Goal: Task Accomplishment & Management: Manage account settings

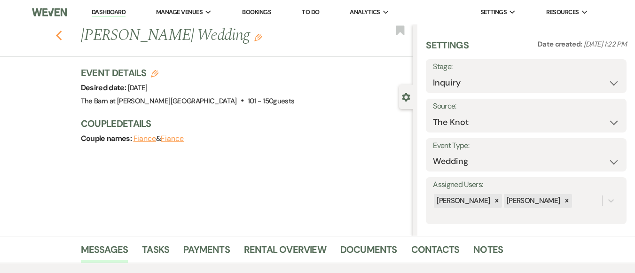
click at [62, 32] on use "button" at bounding box center [58, 36] width 6 height 10
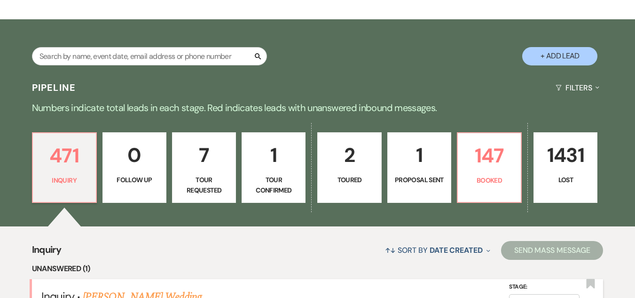
scroll to position [235, 0]
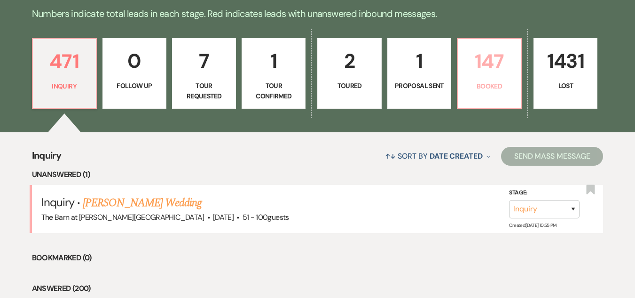
click at [472, 61] on p "147" at bounding box center [490, 62] width 52 height 32
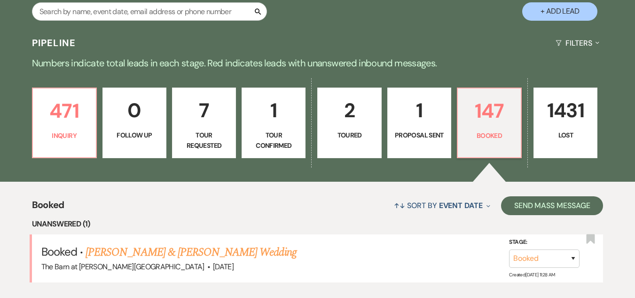
scroll to position [235, 0]
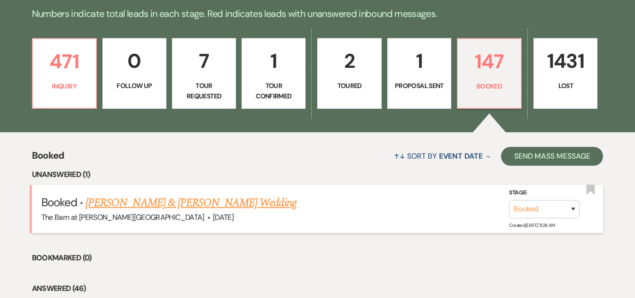
click at [214, 198] on link "[PERSON_NAME] & [PERSON_NAME] Wedding" at bounding box center [191, 202] width 211 height 17
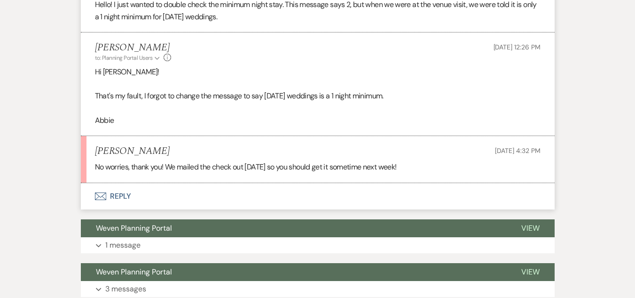
scroll to position [753, 0]
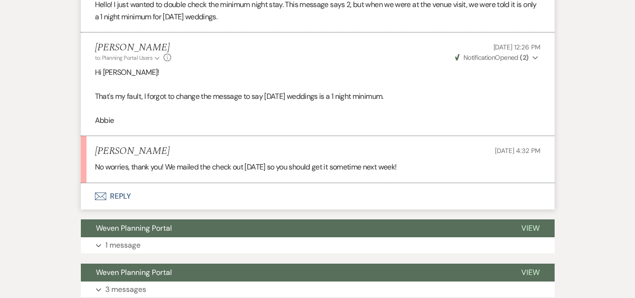
click at [116, 193] on button "Envelope Reply" at bounding box center [318, 196] width 474 height 26
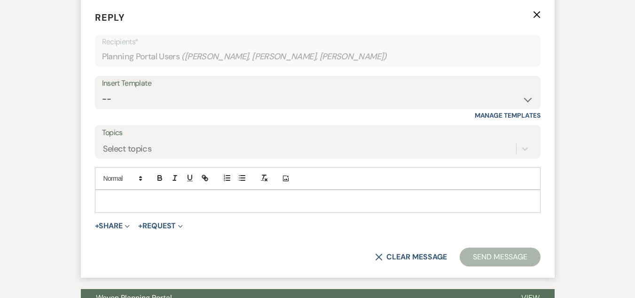
scroll to position [940, 0]
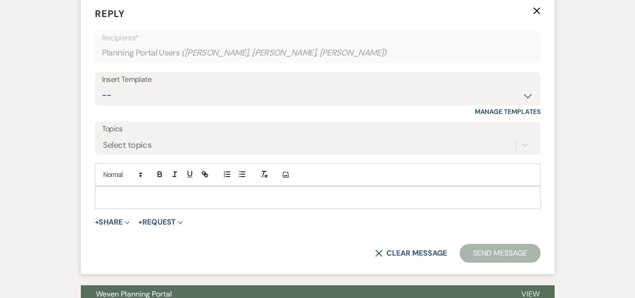
click at [250, 197] on p at bounding box center [317, 197] width 431 height 10
click at [275, 202] on p at bounding box center [317, 197] width 431 height 10
click at [254, 195] on p at bounding box center [317, 197] width 431 height 10
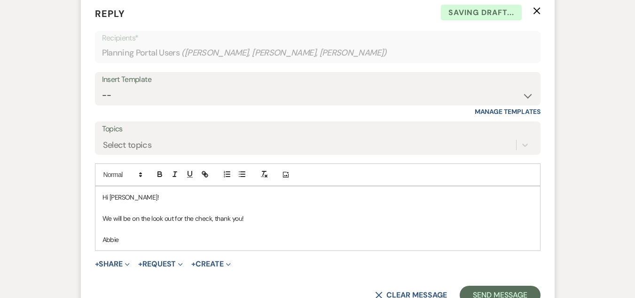
click at [166, 218] on p "We will be on the look out for the check, thank you!" at bounding box center [317, 218] width 431 height 10
click at [169, 244] on p "Abbie" at bounding box center [317, 239] width 431 height 10
click at [274, 217] on p "We will be on the lookout for the check, thank you!" at bounding box center [317, 218] width 431 height 10
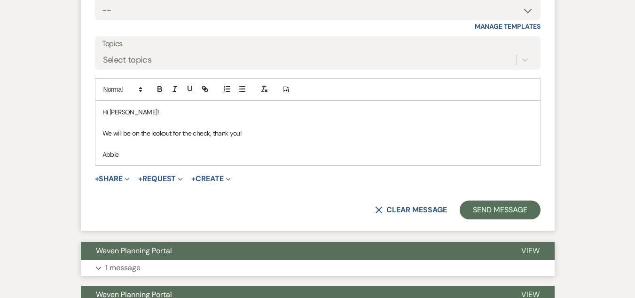
scroll to position [1034, 0]
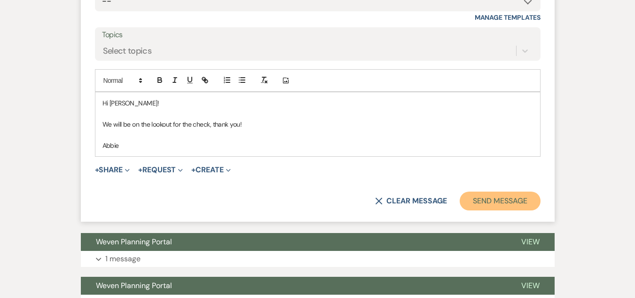
click at [497, 205] on button "Send Message" at bounding box center [500, 200] width 80 height 19
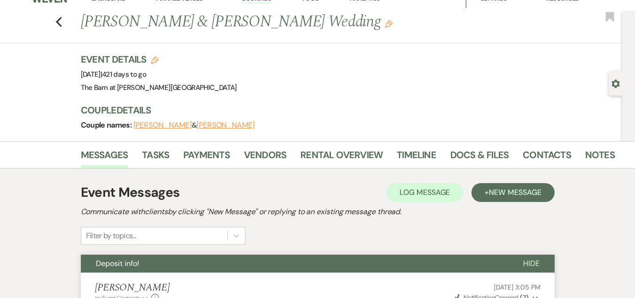
scroll to position [0, 0]
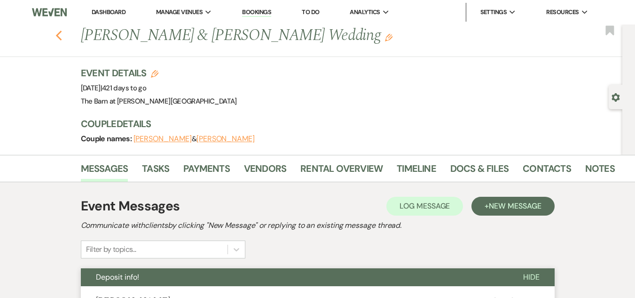
click at [63, 31] on icon "Previous" at bounding box center [58, 35] width 7 height 11
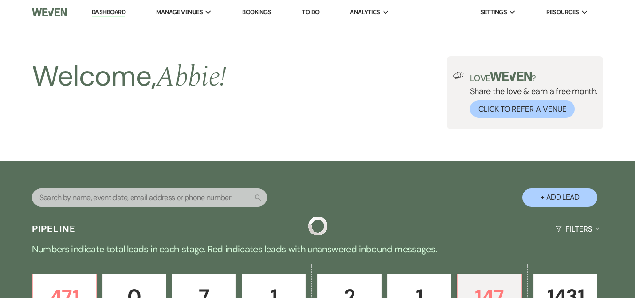
scroll to position [235, 0]
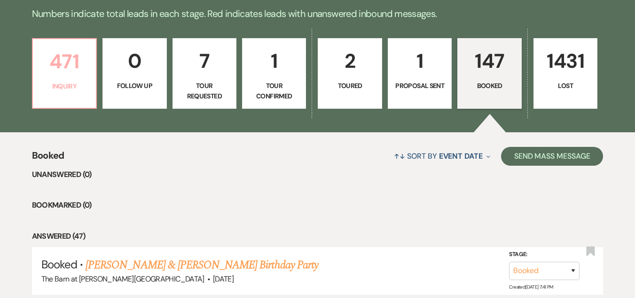
click at [72, 76] on p "471" at bounding box center [65, 62] width 52 height 32
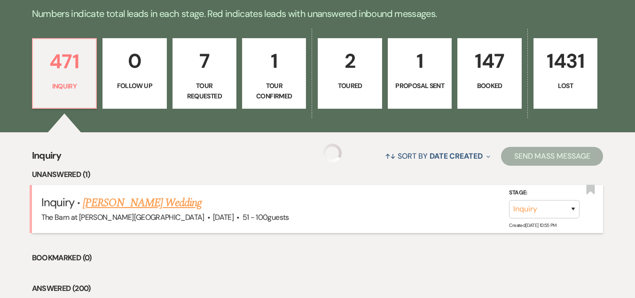
click at [162, 205] on link "[PERSON_NAME] Wedding" at bounding box center [142, 202] width 119 height 17
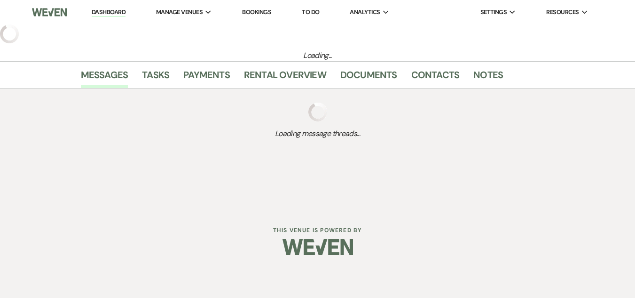
select select "2"
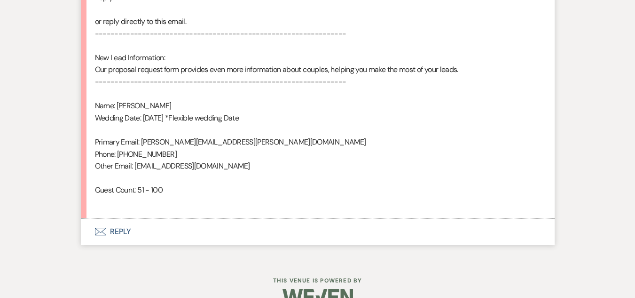
scroll to position [611, 0]
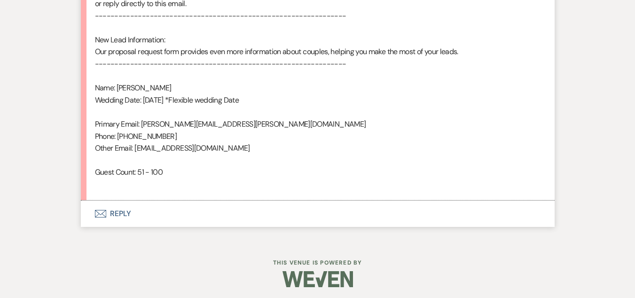
click at [123, 212] on button "Envelope Reply" at bounding box center [318, 213] width 474 height 26
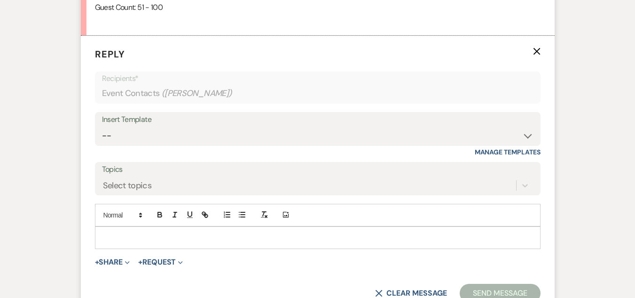
scroll to position [802, 0]
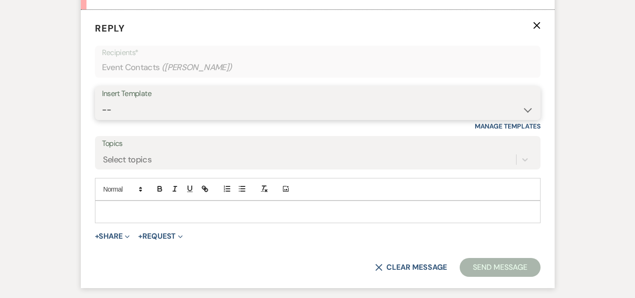
click at [258, 106] on select "-- Weven Planning Portal Introduction (Booked Events) Welcome Email Offboarding…" at bounding box center [318, 110] width 432 height 18
select select "4054"
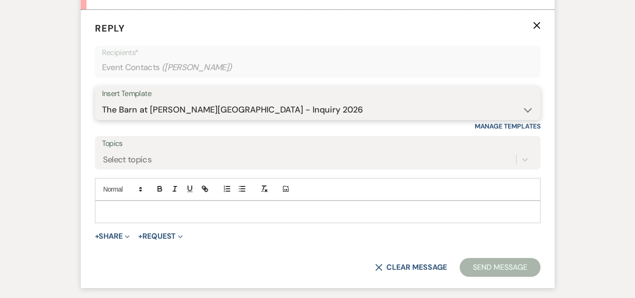
click at [102, 101] on select "-- Weven Planning Portal Introduction (Booked Events) Welcome Email Offboarding…" at bounding box center [318, 110] width 432 height 18
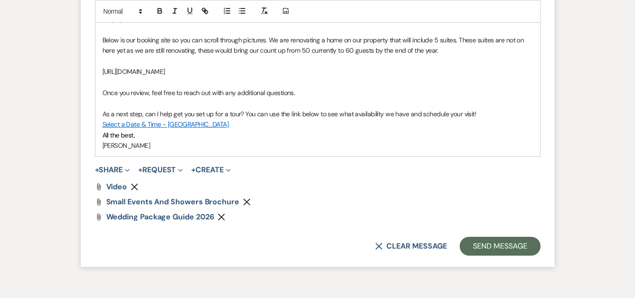
scroll to position [1113, 0]
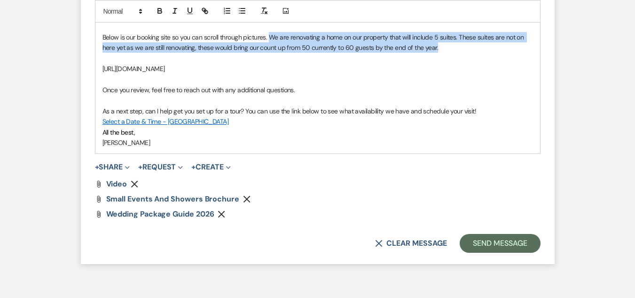
drag, startPoint x: 444, startPoint y: 48, endPoint x: 271, endPoint y: 41, distance: 173.2
click at [271, 41] on p "Below is our booking site so you can scroll through pictures. We are renovating…" at bounding box center [317, 42] width 431 height 21
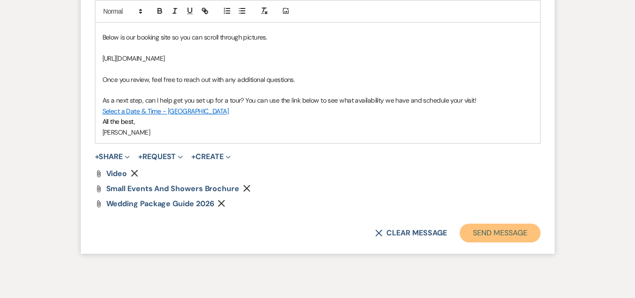
click at [500, 234] on button "Send Message" at bounding box center [500, 232] width 80 height 19
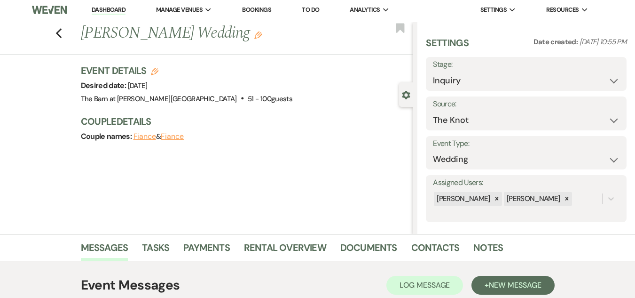
scroll to position [0, 0]
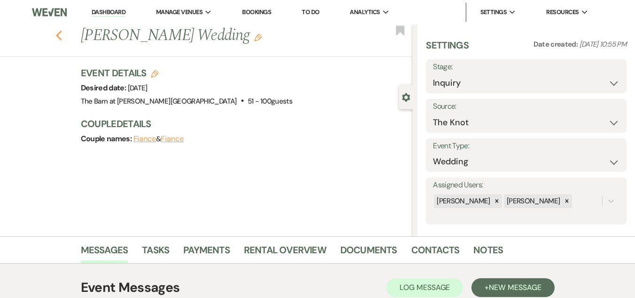
click at [63, 31] on icon "Previous" at bounding box center [58, 35] width 7 height 11
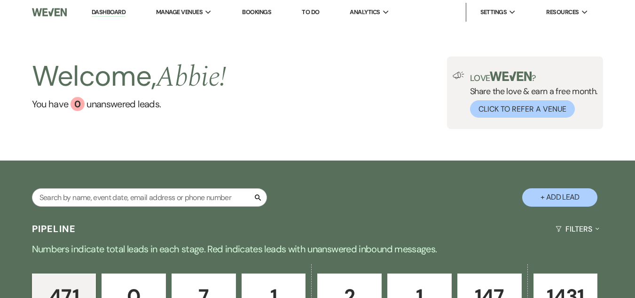
click at [563, 196] on button "+ Add Lead" at bounding box center [559, 197] width 75 height 18
select select "493"
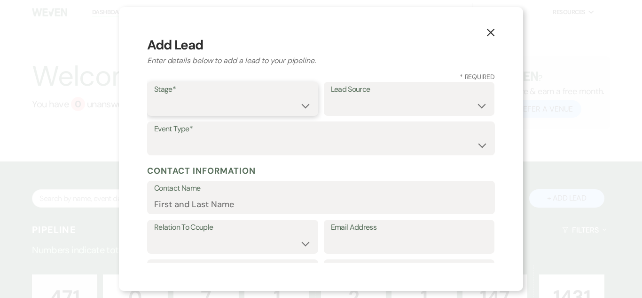
click at [245, 106] on select "Inquiry Follow Up Tour Requested Tour Confirmed Toured Proposal Sent Booked Lost" at bounding box center [232, 105] width 157 height 18
select select "1"
click at [154, 96] on select "Inquiry Follow Up Tour Requested Tour Confirmed Toured Proposal Sent Booked Lost" at bounding box center [232, 105] width 157 height 18
click at [370, 108] on select "Weven Venue Website Instagram Facebook Pinterest Google The Knot Wedding Wire H…" at bounding box center [409, 105] width 157 height 18
select select "5"
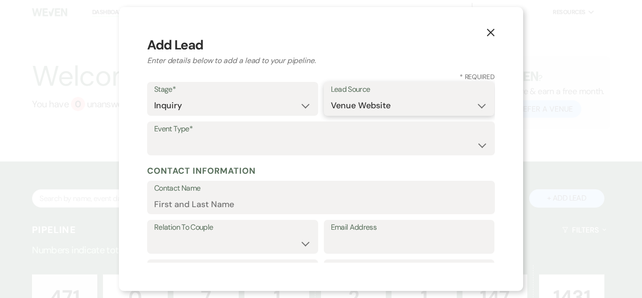
click at [331, 96] on select "Weven Venue Website Instagram Facebook Pinterest Google The Knot Wedding Wire H…" at bounding box center [409, 105] width 157 height 18
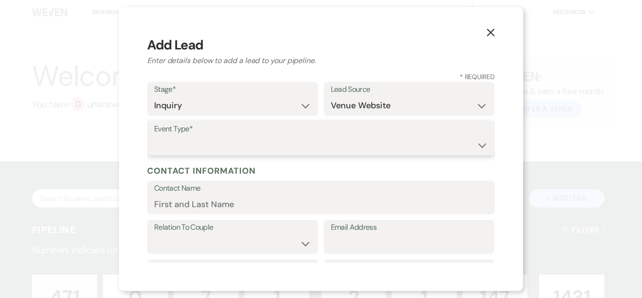
click at [379, 146] on select "Wedding Anniversary Party Baby Shower Bachelorette / Bachelor Party Birthday Pa…" at bounding box center [321, 145] width 334 height 18
select select "1"
click at [154, 136] on select "Wedding Anniversary Party Baby Shower Bachelorette / Bachelor Party Birthday Pa…" at bounding box center [321, 145] width 334 height 18
click at [325, 204] on input "Contact Name" at bounding box center [321, 204] width 334 height 18
paste input "[US_STATE][PERSON_NAME] [EMAIL_ADDRESS][DOMAIN_NAME]"
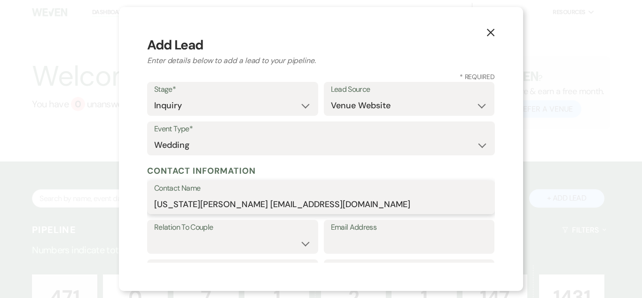
drag, startPoint x: 333, startPoint y: 203, endPoint x: 212, endPoint y: 206, distance: 121.4
click at [212, 206] on input "[US_STATE][PERSON_NAME] [EMAIL_ADDRESS][DOMAIN_NAME]" at bounding box center [321, 204] width 334 height 18
type input "[US_STATE][PERSON_NAME]"
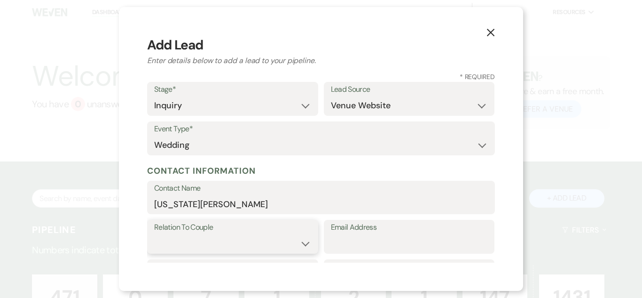
click at [229, 244] on select "Couple Planner Parent of Couple Family Member Friend Other" at bounding box center [232, 243] width 157 height 18
select select "1"
click at [154, 234] on select "Couple Planner Parent of Couple Family Member Friend Other" at bounding box center [232, 243] width 157 height 18
click at [367, 246] on input "Email Address" at bounding box center [409, 243] width 157 height 18
paste input "[EMAIL_ADDRESS][DOMAIN_NAME]"
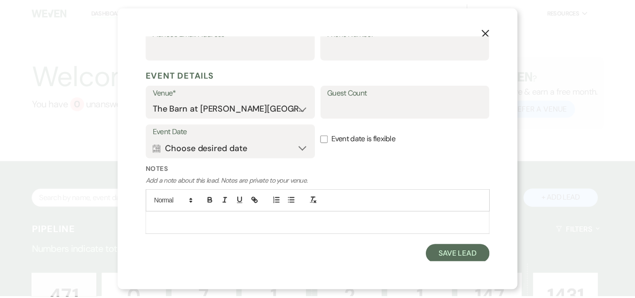
scroll to position [332, 0]
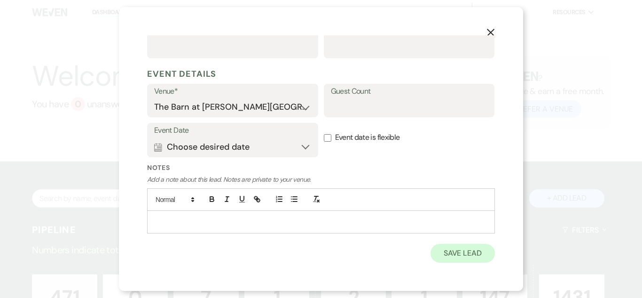
type input "[EMAIL_ADDRESS][DOMAIN_NAME]"
click at [447, 251] on button "Save Lead" at bounding box center [463, 253] width 64 height 19
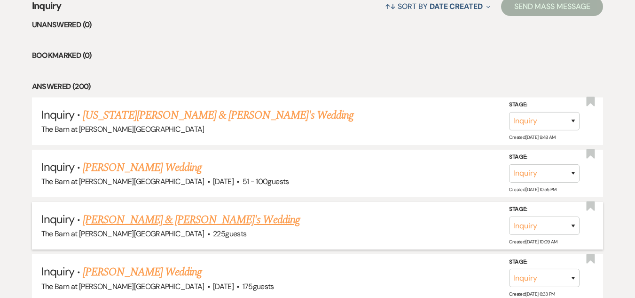
scroll to position [423, 0]
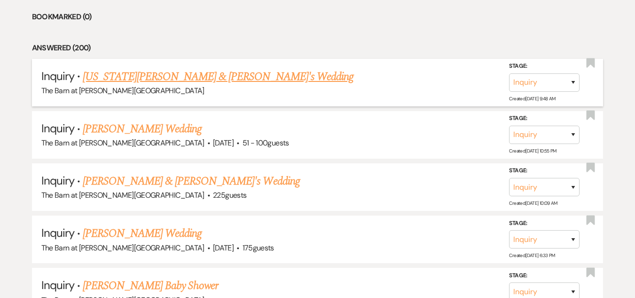
click at [189, 74] on link "[US_STATE][PERSON_NAME] & [PERSON_NAME]'s Wedding" at bounding box center [218, 76] width 271 height 17
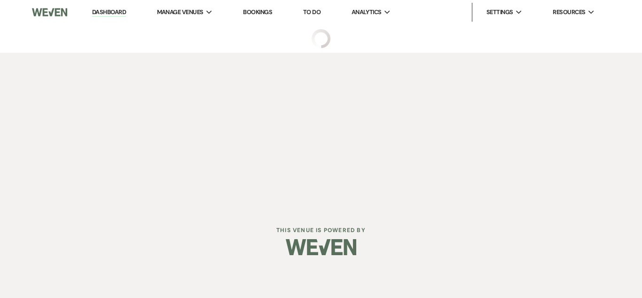
select select "5"
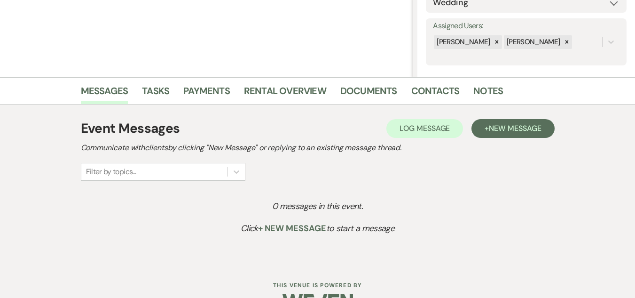
scroll to position [185, 0]
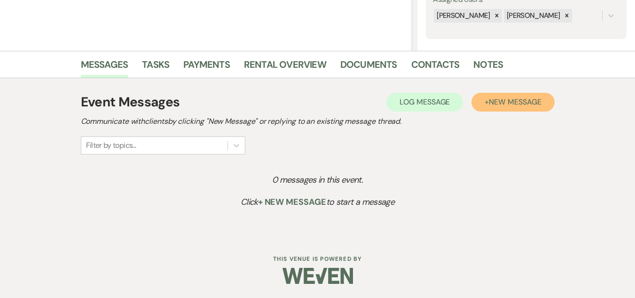
click at [485, 97] on button "+ New Message" at bounding box center [513, 102] width 83 height 19
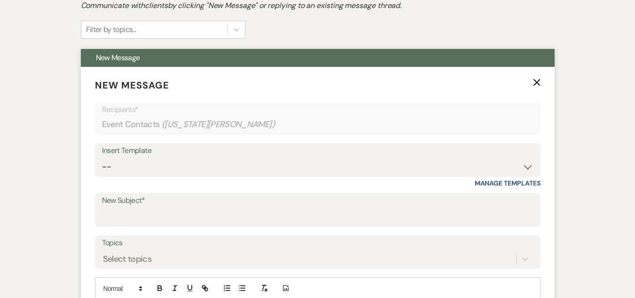
scroll to position [326, 0]
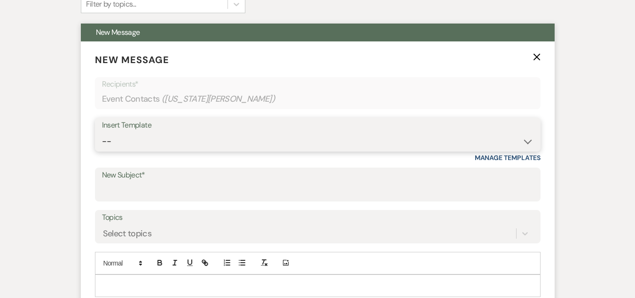
click at [281, 137] on select "-- Weven Planning Portal Introduction (Booked Events) Welcome Email Offboarding…" at bounding box center [318, 141] width 432 height 18
select select "5124"
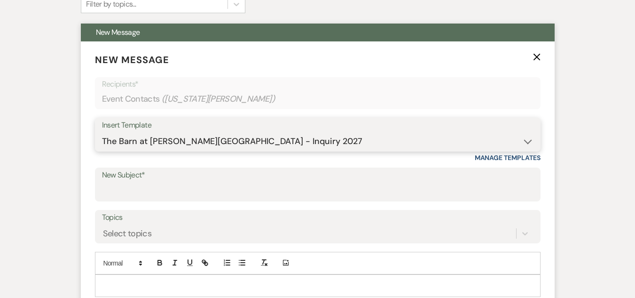
click at [102, 132] on select "-- Weven Planning Portal Introduction (Booked Events) Welcome Email Offboarding…" at bounding box center [318, 141] width 432 height 18
type input "The Barn at [PERSON_NAME][GEOGRAPHIC_DATA] - Inquiry"
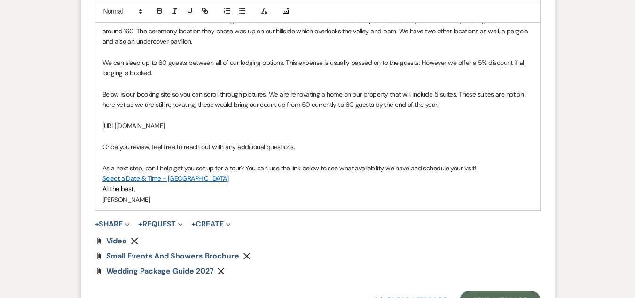
scroll to position [655, 0]
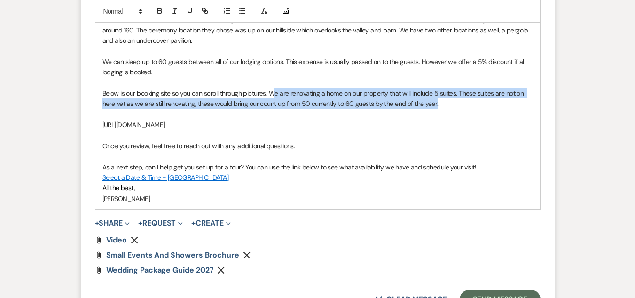
drag, startPoint x: 460, startPoint y: 104, endPoint x: 274, endPoint y: 96, distance: 186.4
click at [274, 96] on p "Below is our booking site so you can scroll through pictures. We are renovating…" at bounding box center [317, 98] width 431 height 21
click at [275, 95] on span "Below is our booking site so you can scroll through pictures. We are renovating…" at bounding box center [313, 98] width 423 height 19
drag, startPoint x: 271, startPoint y: 92, endPoint x: 463, endPoint y: 99, distance: 192.4
click at [463, 99] on p "Below is our booking site so you can scroll through pictures. We are renovating…" at bounding box center [317, 98] width 431 height 21
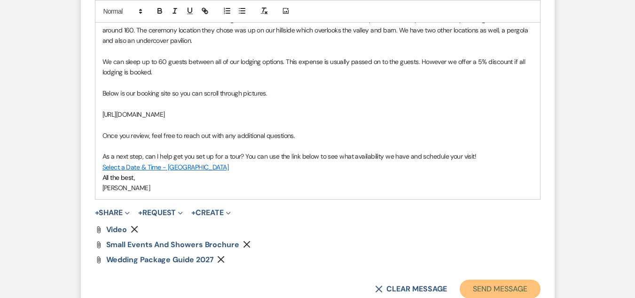
click at [518, 273] on button "Send Message" at bounding box center [500, 288] width 80 height 19
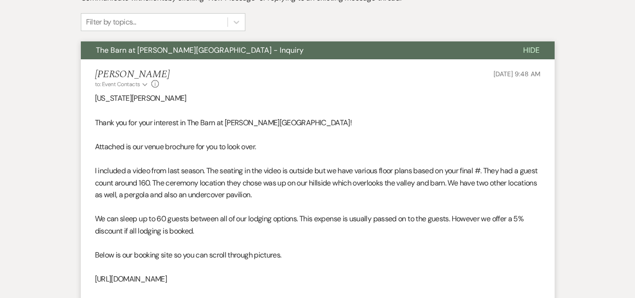
scroll to position [0, 0]
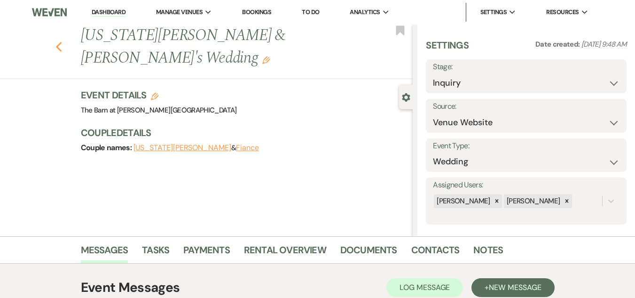
click at [63, 41] on icon "Previous" at bounding box center [58, 46] width 7 height 11
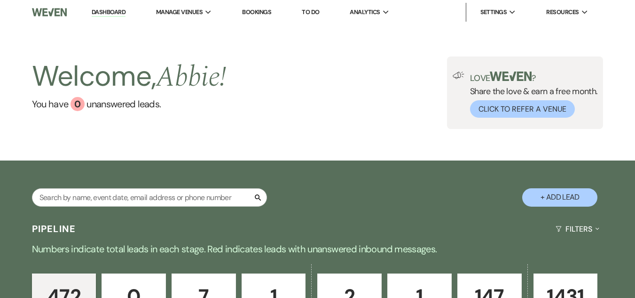
click at [551, 200] on button "+ Add Lead" at bounding box center [559, 197] width 75 height 18
select select "493"
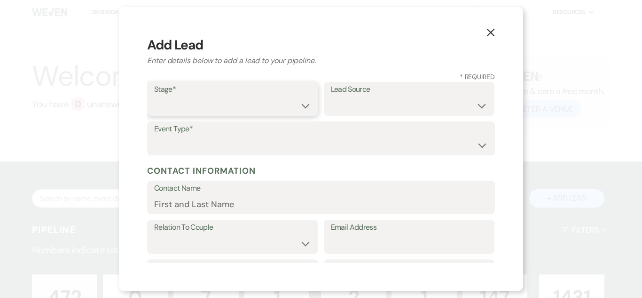
click at [256, 99] on select "Inquiry Follow Up Tour Requested Tour Confirmed Toured Proposal Sent Booked Lost" at bounding box center [232, 105] width 157 height 18
select select "1"
click at [154, 96] on select "Inquiry Follow Up Tour Requested Tour Confirmed Toured Proposal Sent Booked Lost" at bounding box center [232, 105] width 157 height 18
click at [384, 110] on select "Weven Venue Website Instagram Facebook Pinterest Google The Knot Wedding Wire H…" at bounding box center [409, 105] width 157 height 18
select select "5"
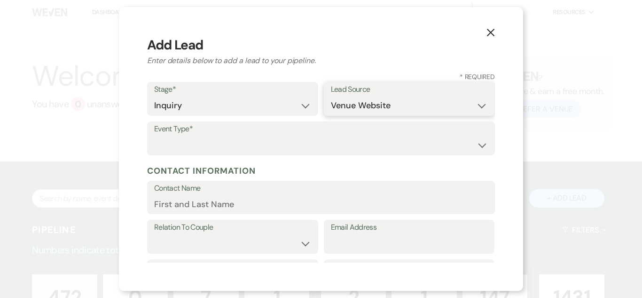
click at [331, 96] on select "Weven Venue Website Instagram Facebook Pinterest Google The Knot Wedding Wire H…" at bounding box center [409, 105] width 157 height 18
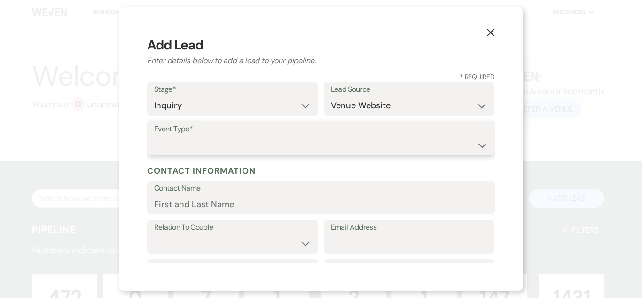
click at [379, 151] on select "Wedding Anniversary Party Baby Shower Bachelorette / Bachelor Party Birthday Pa…" at bounding box center [321, 145] width 334 height 18
select select "1"
click at [154, 136] on select "Wedding Anniversary Party Baby Shower Bachelorette / Bachelor Party Birthday Pa…" at bounding box center [321, 145] width 334 height 18
click at [344, 194] on label "Contact Name" at bounding box center [321, 188] width 334 height 14
click at [344, 195] on input "Contact Name" at bounding box center [321, 204] width 334 height 18
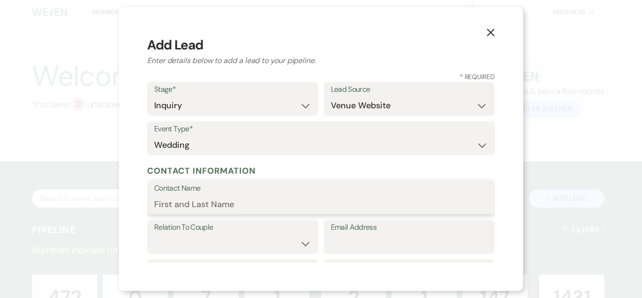
paste input "[PERSON_NAME] [EMAIL_ADDRESS][DOMAIN_NAME]"
drag, startPoint x: 327, startPoint y: 199, endPoint x: 202, endPoint y: 204, distance: 125.1
click at [202, 204] on input "[PERSON_NAME] [EMAIL_ADDRESS][DOMAIN_NAME]" at bounding box center [321, 204] width 334 height 18
type input "[PERSON_NAME]"
click at [213, 232] on label "Relation To Couple" at bounding box center [232, 228] width 157 height 14
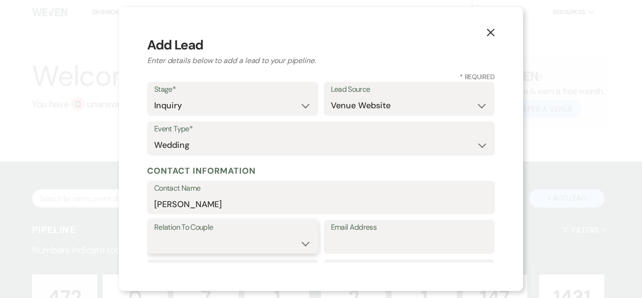
click at [275, 244] on select "Couple Planner Parent of Couple Family Member Friend Other" at bounding box center [232, 243] width 157 height 18
select select "1"
click at [154, 234] on select "Couple Planner Parent of Couple Family Member Friend Other" at bounding box center [232, 243] width 157 height 18
click at [358, 242] on input "Email Address" at bounding box center [409, 243] width 157 height 18
paste input "[EMAIL_ADDRESS][DOMAIN_NAME]"
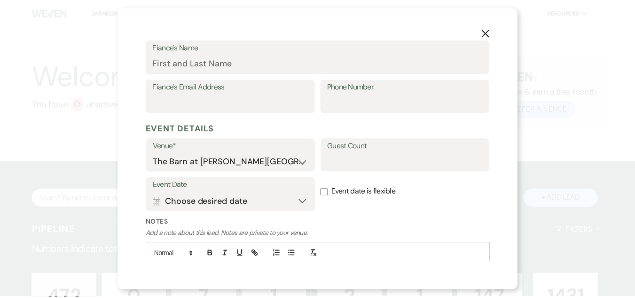
scroll to position [332, 0]
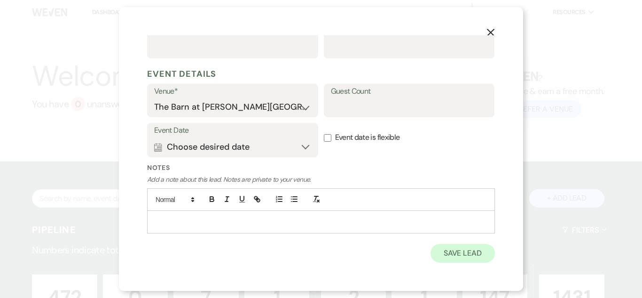
type input "[EMAIL_ADDRESS][DOMAIN_NAME]"
click at [478, 252] on button "Save Lead" at bounding box center [463, 253] width 64 height 19
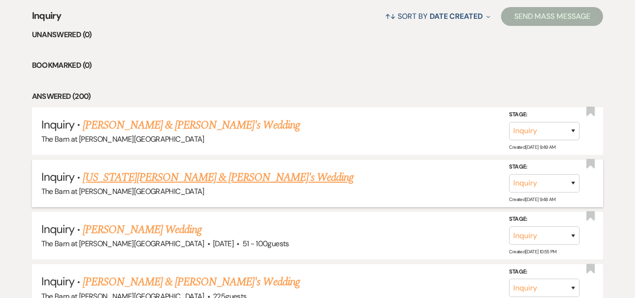
scroll to position [376, 0]
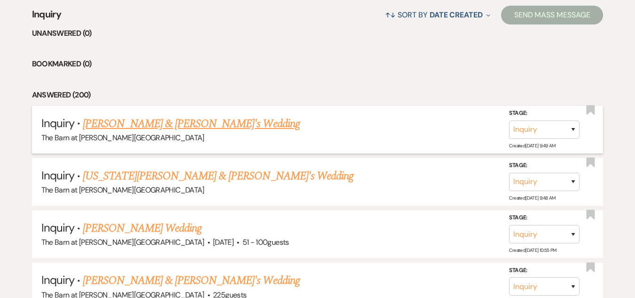
click at [174, 122] on link "[PERSON_NAME] & [PERSON_NAME]'s Wedding" at bounding box center [191, 123] width 217 height 17
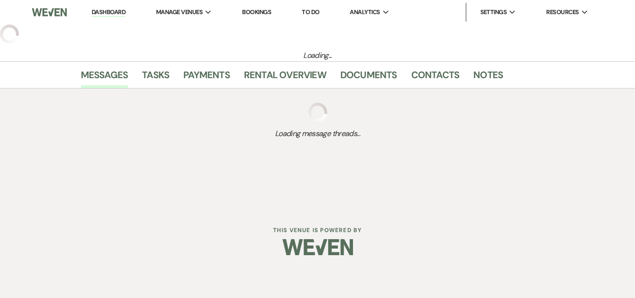
select select "5"
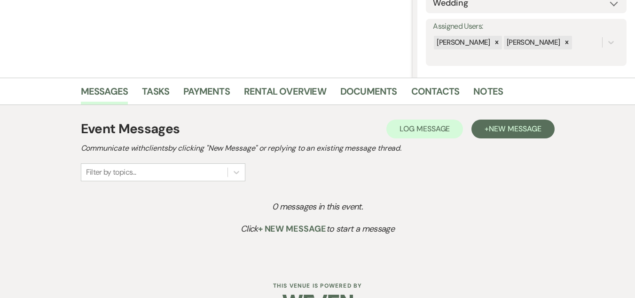
scroll to position [185, 0]
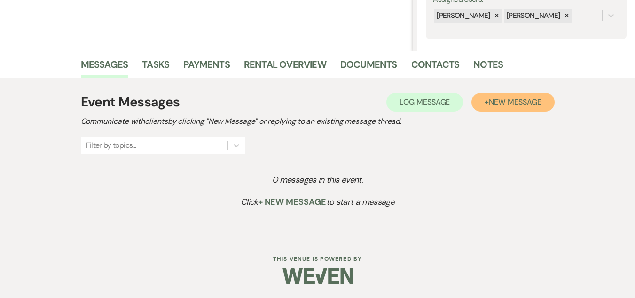
click at [525, 97] on span "New Message" at bounding box center [515, 102] width 52 height 10
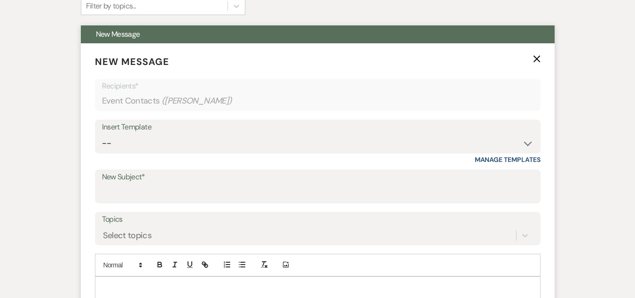
scroll to position [373, 0]
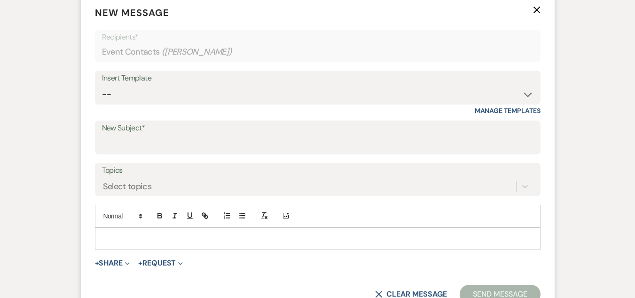
click at [325, 84] on div "Insert Template" at bounding box center [318, 78] width 432 height 14
click at [315, 94] on select "-- Weven Planning Portal Introduction (Booked Events) Welcome Email Offboarding…" at bounding box center [318, 94] width 432 height 18
select select "5124"
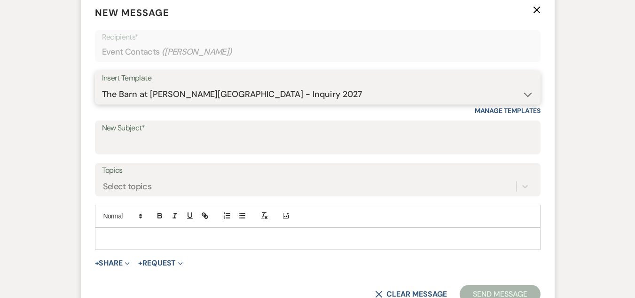
click at [102, 85] on select "-- Weven Planning Portal Introduction (Booked Events) Welcome Email Offboarding…" at bounding box center [318, 94] width 432 height 18
type input "The Barn at [PERSON_NAME][GEOGRAPHIC_DATA] - Inquiry"
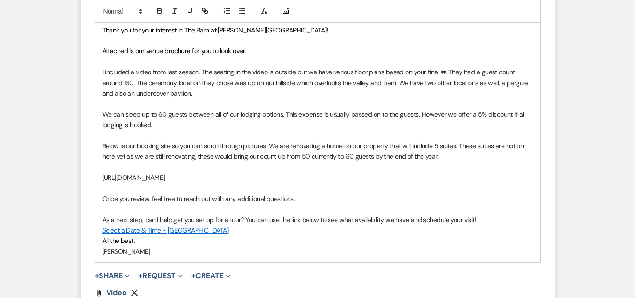
scroll to position [608, 0]
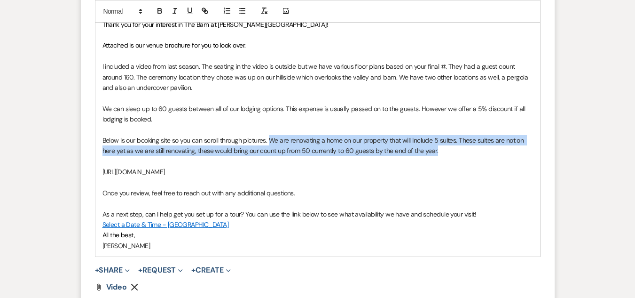
drag, startPoint x: 450, startPoint y: 148, endPoint x: 271, endPoint y: 142, distance: 179.7
click at [271, 142] on p "Below is our booking site so you can scroll through pictures. We are renovating…" at bounding box center [317, 145] width 431 height 21
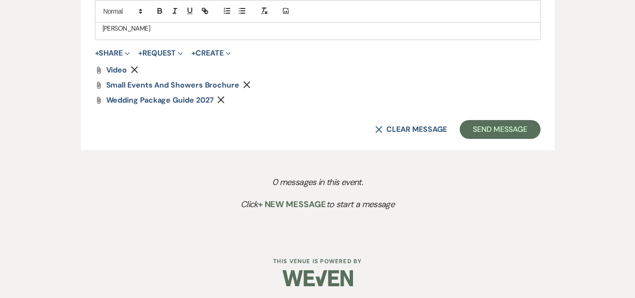
scroll to position [817, 0]
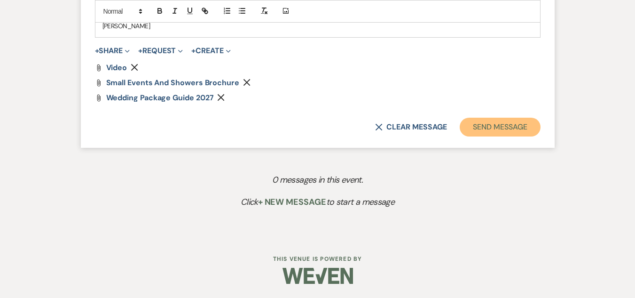
click at [506, 128] on button "Send Message" at bounding box center [500, 127] width 80 height 19
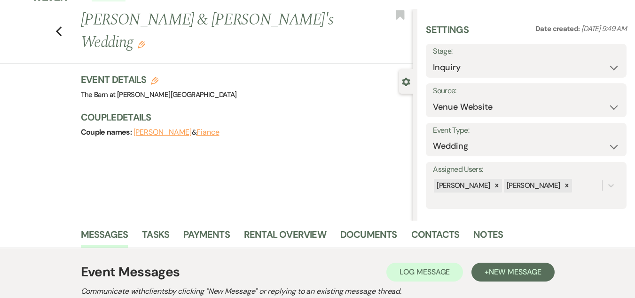
scroll to position [0, 0]
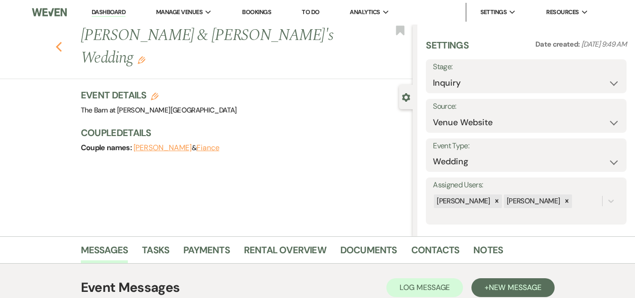
drag, startPoint x: 61, startPoint y: 39, endPoint x: 65, endPoint y: 36, distance: 5.7
click at [63, 41] on icon "Previous" at bounding box center [58, 46] width 7 height 11
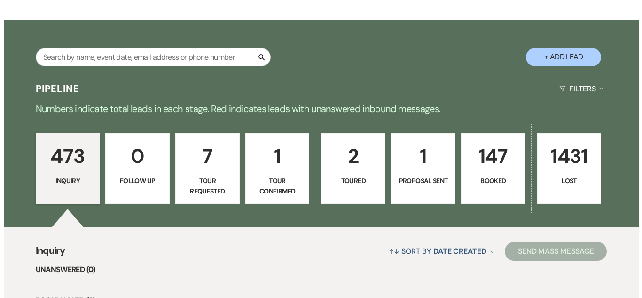
scroll to position [141, 0]
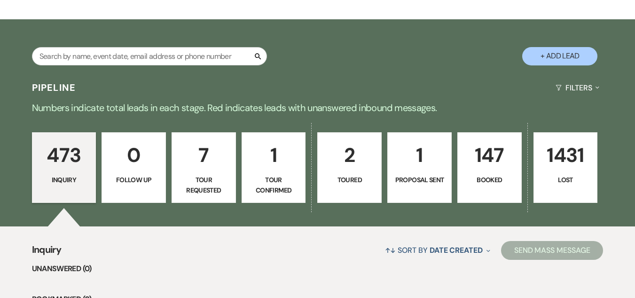
click at [544, 52] on button "+ Add Lead" at bounding box center [559, 56] width 75 height 18
select select "493"
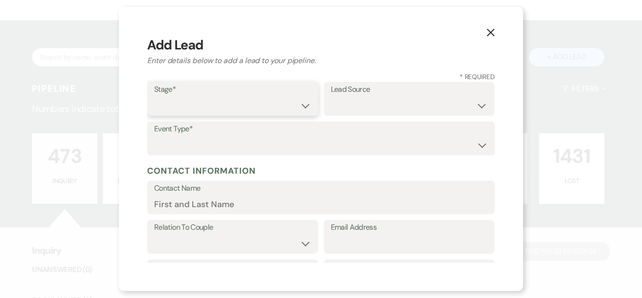
click at [172, 103] on select "Inquiry Follow Up Tour Requested Tour Confirmed Toured Proposal Sent Booked Lost" at bounding box center [232, 105] width 157 height 18
select select "1"
click at [154, 96] on select "Inquiry Follow Up Tour Requested Tour Confirmed Toured Proposal Sent Booked Lost" at bounding box center [232, 105] width 157 height 18
click at [394, 106] on select "Weven Venue Website Instagram Facebook Pinterest Google The Knot Wedding Wire H…" at bounding box center [409, 105] width 157 height 18
select select "5"
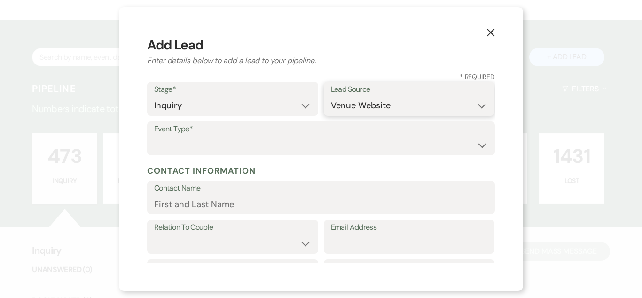
click at [331, 96] on select "Weven Venue Website Instagram Facebook Pinterest Google The Knot Wedding Wire H…" at bounding box center [409, 105] width 157 height 18
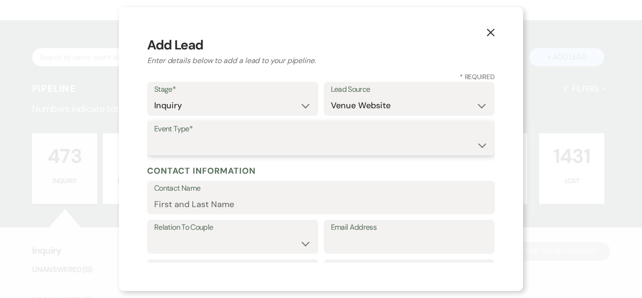
click at [391, 141] on select "Wedding Anniversary Party Baby Shower Bachelorette / Bachelor Party Birthday Pa…" at bounding box center [321, 145] width 334 height 18
select select "1"
click at [154, 136] on select "Wedding Anniversary Party Baby Shower Bachelorette / Bachelor Party Birthday Pa…" at bounding box center [321, 145] width 334 height 18
click at [315, 196] on input "Contact Name" at bounding box center [321, 204] width 334 height 18
paste input "[PERSON_NAME] [EMAIL_ADDRESS][DOMAIN_NAME]"
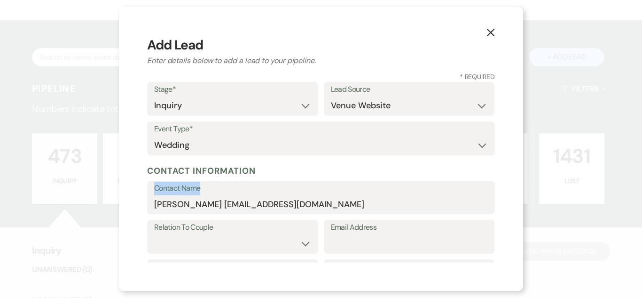
drag, startPoint x: 304, startPoint y: 189, endPoint x: 208, endPoint y: 205, distance: 97.2
click at [208, 205] on div "Contact Name [PERSON_NAME] [EMAIL_ADDRESS][DOMAIN_NAME]" at bounding box center [321, 198] width 348 height 34
drag, startPoint x: 197, startPoint y: 203, endPoint x: 324, endPoint y: 217, distance: 127.7
click at [324, 217] on form "Stage* Inquiry Follow Up Tour Requested Tour Confirmed Toured Proposal Sent Boo…" at bounding box center [321, 289] width 348 height 415
type input "[PERSON_NAME]"
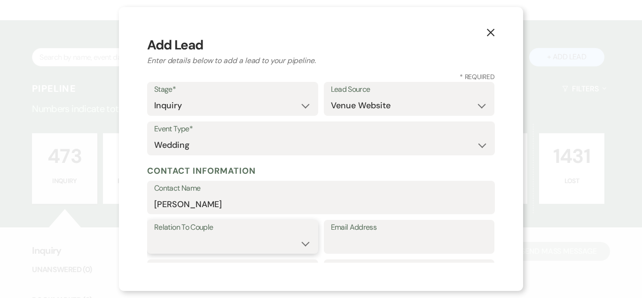
click at [300, 237] on select "Couple Planner Parent of Couple Family Member Friend Other" at bounding box center [232, 243] width 157 height 18
select select "1"
click at [154, 234] on select "Couple Planner Parent of Couple Family Member Friend Other" at bounding box center [232, 243] width 157 height 18
click at [412, 240] on input "Email Address" at bounding box center [409, 243] width 157 height 18
paste input "[EMAIL_ADDRESS][DOMAIN_NAME]"
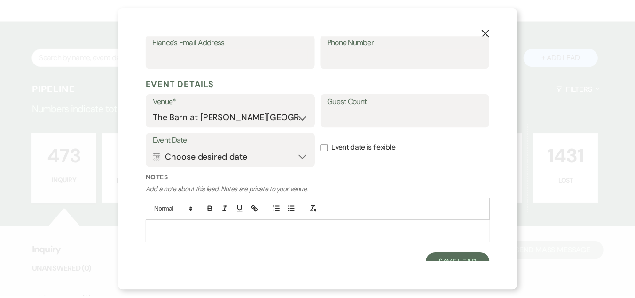
scroll to position [332, 0]
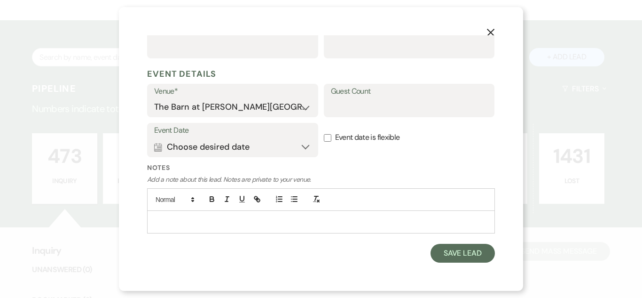
type input "[EMAIL_ADDRESS][DOMAIN_NAME]"
click at [444, 252] on button "Save Lead" at bounding box center [463, 253] width 64 height 19
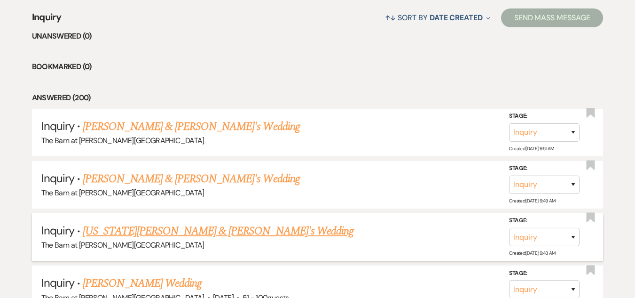
scroll to position [423, 0]
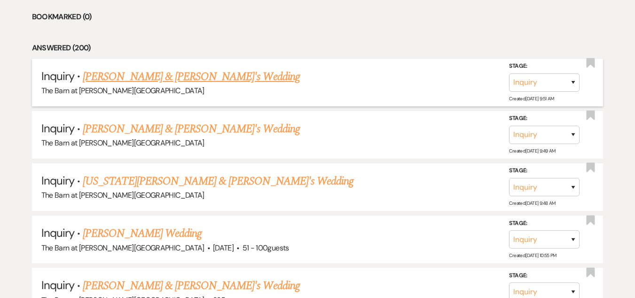
click at [117, 80] on link "[PERSON_NAME] & [PERSON_NAME]'s Wedding" at bounding box center [191, 76] width 217 height 17
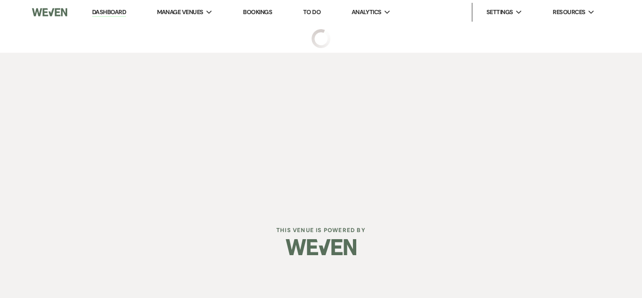
select select "5"
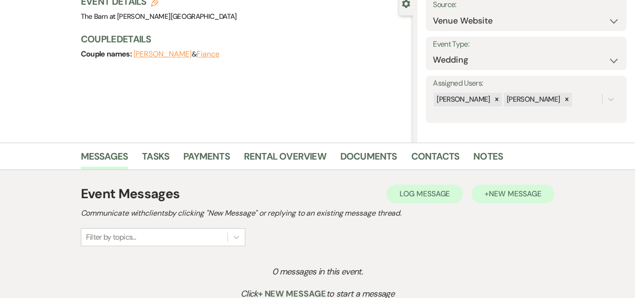
scroll to position [94, 0]
click at [523, 189] on span "New Message" at bounding box center [515, 193] width 52 height 10
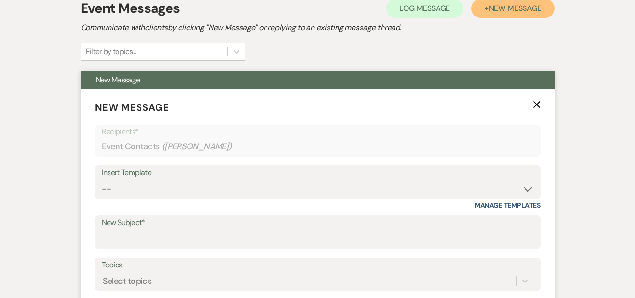
scroll to position [329, 0]
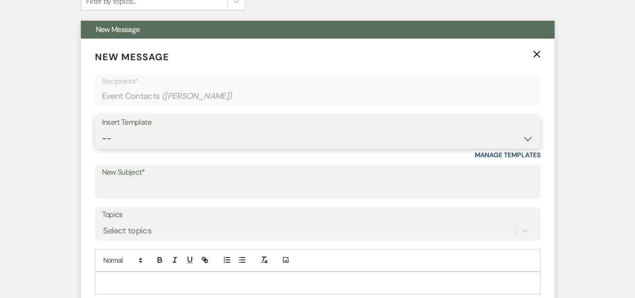
click at [390, 139] on select "-- Weven Planning Portal Introduction (Booked Events) Welcome Email Offboarding…" at bounding box center [318, 138] width 432 height 18
select select "5124"
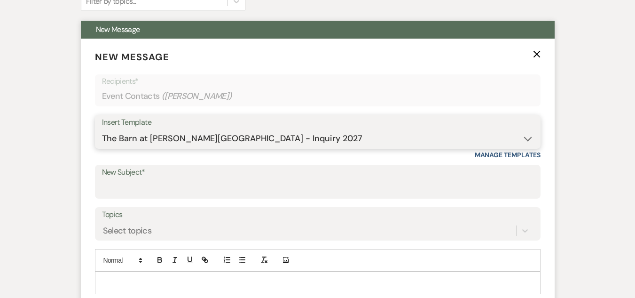
click at [102, 129] on select "-- Weven Planning Portal Introduction (Booked Events) Welcome Email Offboarding…" at bounding box center [318, 138] width 432 height 18
type input "The Barn at [PERSON_NAME][GEOGRAPHIC_DATA] - Inquiry"
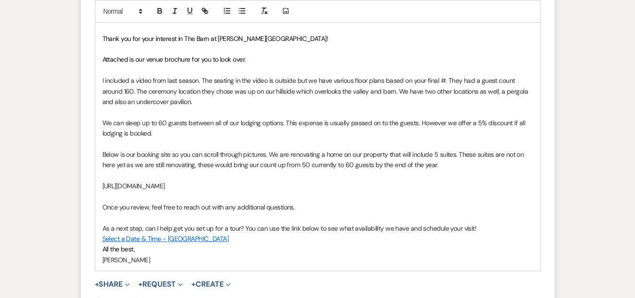
scroll to position [611, 0]
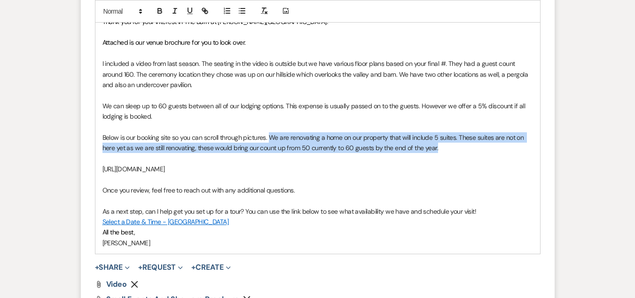
drag, startPoint x: 455, startPoint y: 145, endPoint x: 269, endPoint y: 137, distance: 186.4
click at [269, 137] on p "Below is our booking site so you can scroll through pictures. We are renovating…" at bounding box center [317, 142] width 431 height 21
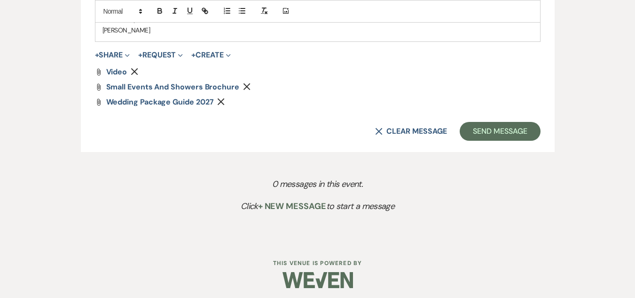
scroll to position [817, 0]
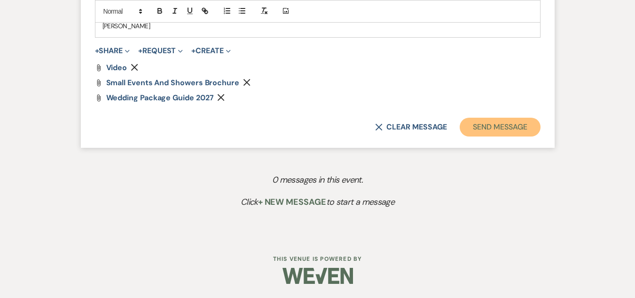
click at [486, 127] on button "Send Message" at bounding box center [500, 127] width 80 height 19
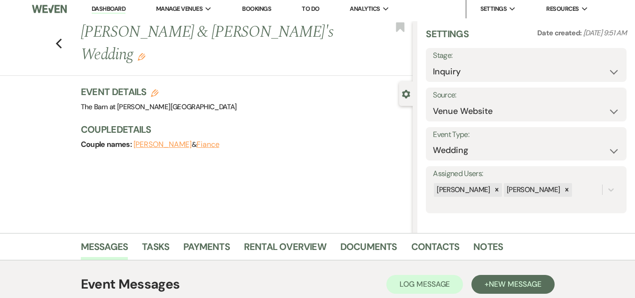
scroll to position [0, 0]
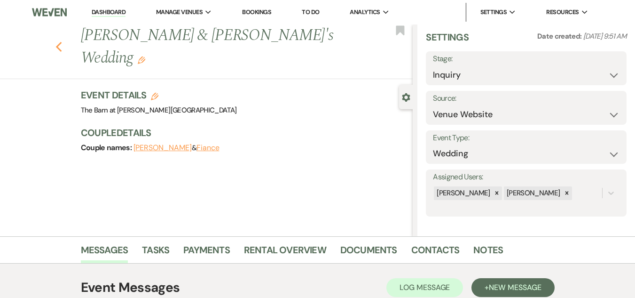
click at [63, 41] on icon "Previous" at bounding box center [58, 46] width 7 height 11
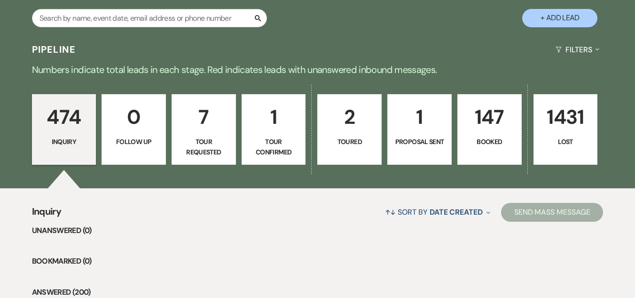
scroll to position [188, 0]
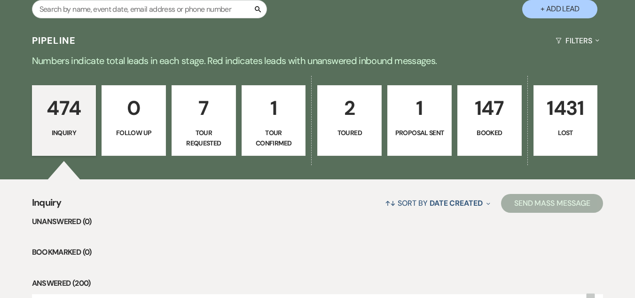
click at [584, 8] on button "+ Add Lead" at bounding box center [559, 9] width 75 height 18
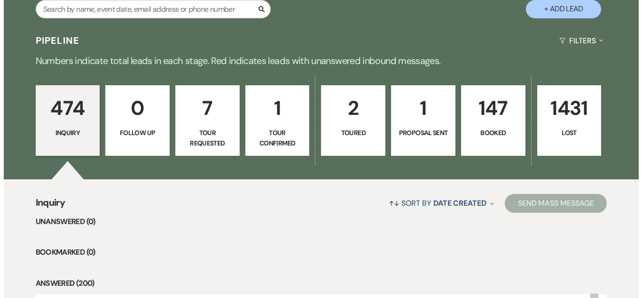
scroll to position [189, 0]
select select "493"
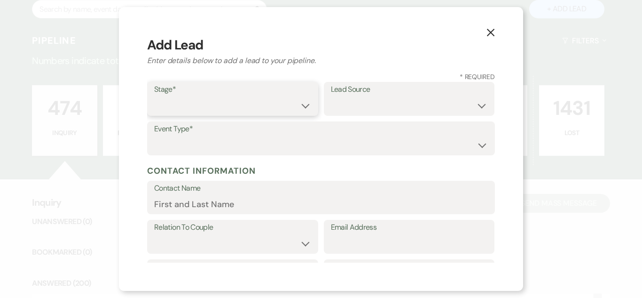
click at [280, 106] on select "Inquiry Follow Up Tour Requested Tour Confirmed Toured Proposal Sent Booked Lost" at bounding box center [232, 105] width 157 height 18
select select "1"
click at [154, 96] on select "Inquiry Follow Up Tour Requested Tour Confirmed Toured Proposal Sent Booked Lost" at bounding box center [232, 105] width 157 height 18
click at [392, 107] on select "Weven Venue Website Instagram Facebook Pinterest Google The Knot Wedding Wire H…" at bounding box center [409, 105] width 157 height 18
select select "5"
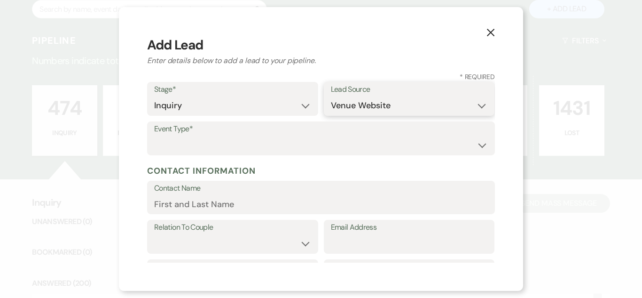
click at [331, 96] on select "Weven Venue Website Instagram Facebook Pinterest Google The Knot Wedding Wire H…" at bounding box center [409, 105] width 157 height 18
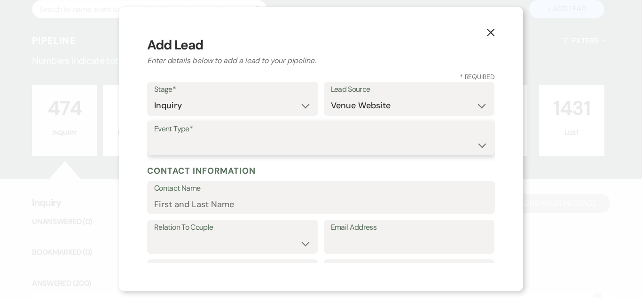
click at [371, 140] on select "Wedding Anniversary Party Baby Shower Bachelorette / Bachelor Party Birthday Pa…" at bounding box center [321, 145] width 334 height 18
select select "1"
click at [154, 136] on select "Wedding Anniversary Party Baby Shower Bachelorette / Bachelor Party Birthday Pa…" at bounding box center [321, 145] width 334 height 18
click at [288, 200] on input "Contact Name" at bounding box center [321, 204] width 334 height 18
paste input "[PERSON_NAME] [PERSON_NAME][EMAIL_ADDRESS][DOMAIN_NAME]"
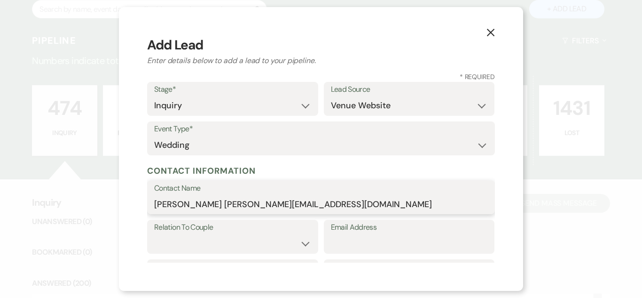
drag, startPoint x: 300, startPoint y: 201, endPoint x: 196, endPoint y: 205, distance: 104.0
click at [196, 205] on input "[PERSON_NAME] [PERSON_NAME][EMAIL_ADDRESS][DOMAIN_NAME]" at bounding box center [321, 204] width 334 height 18
type input "[PERSON_NAME]"
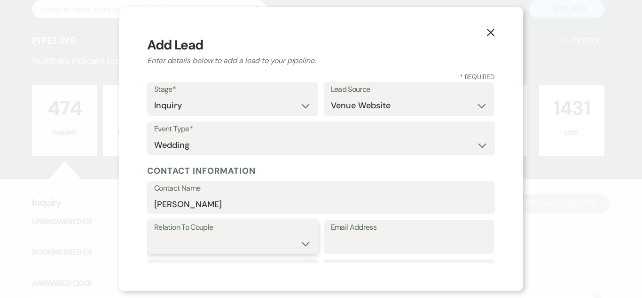
click at [244, 241] on select "Couple Planner Parent of Couple Family Member Friend Other" at bounding box center [232, 243] width 157 height 18
select select "1"
click at [154, 234] on select "Couple Planner Parent of Couple Family Member Friend Other" at bounding box center [232, 243] width 157 height 18
click at [400, 241] on input "Email Address" at bounding box center [409, 243] width 157 height 18
paste input "[EMAIL_ADDRESS][DOMAIN_NAME]"
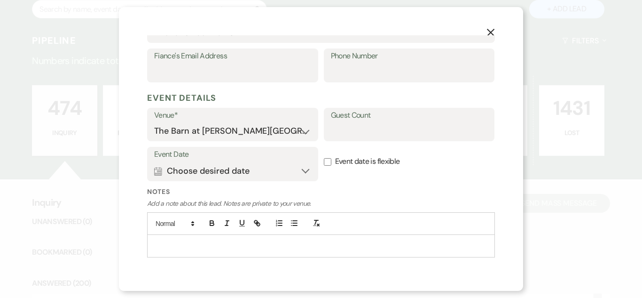
scroll to position [332, 0]
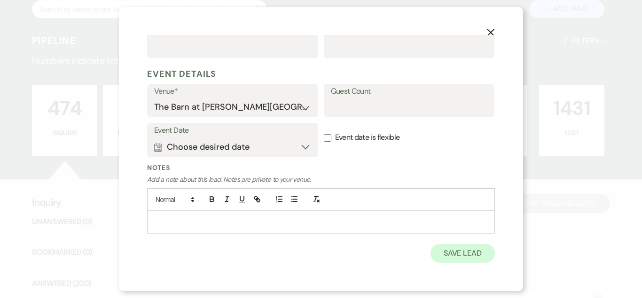
type input "[EMAIL_ADDRESS][DOMAIN_NAME]"
click at [457, 255] on button "Save Lead" at bounding box center [463, 253] width 64 height 19
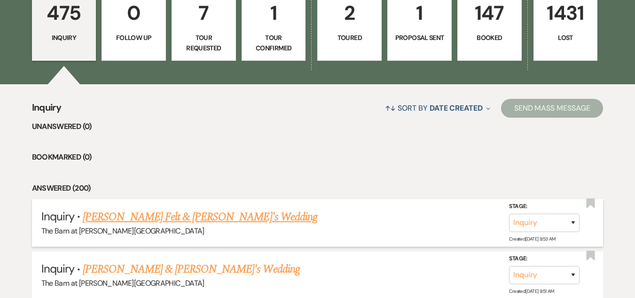
scroll to position [329, 0]
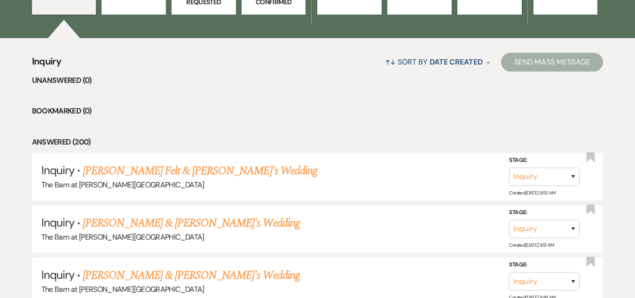
click at [184, 168] on link "[PERSON_NAME] Felt & [PERSON_NAME]'s Wedding" at bounding box center [200, 170] width 235 height 17
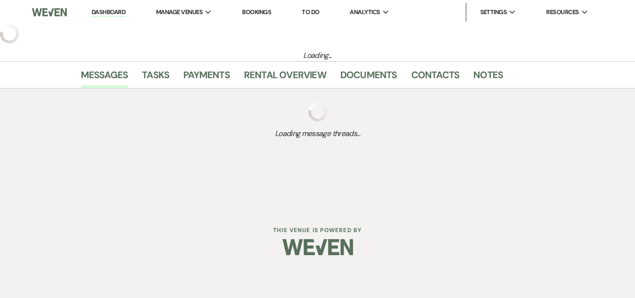
select select "5"
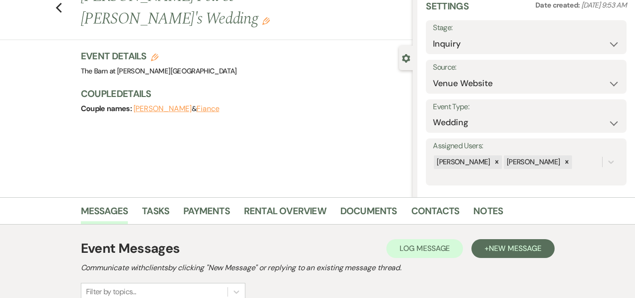
scroll to position [94, 0]
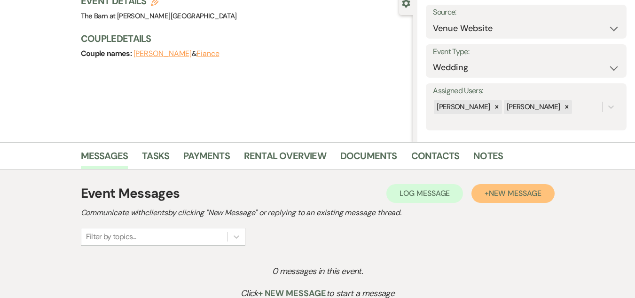
click at [495, 191] on span "New Message" at bounding box center [515, 193] width 52 height 10
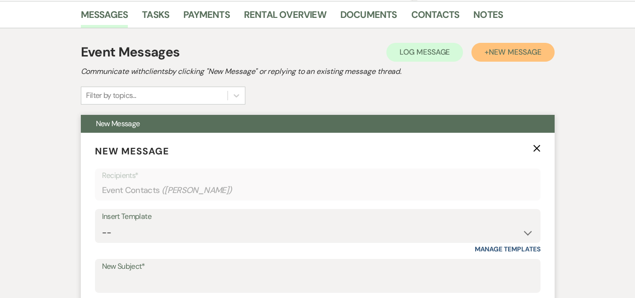
scroll to position [282, 0]
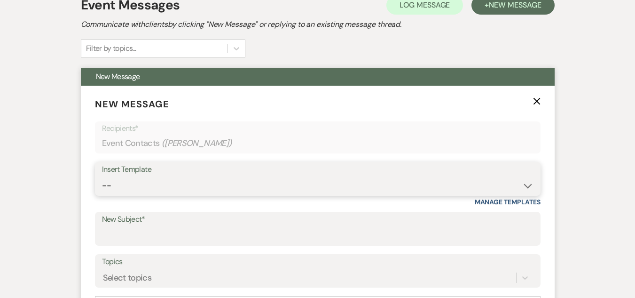
click at [280, 187] on select "-- Weven Planning Portal Introduction (Booked Events) Welcome Email Offboarding…" at bounding box center [318, 185] width 432 height 18
select select "4054"
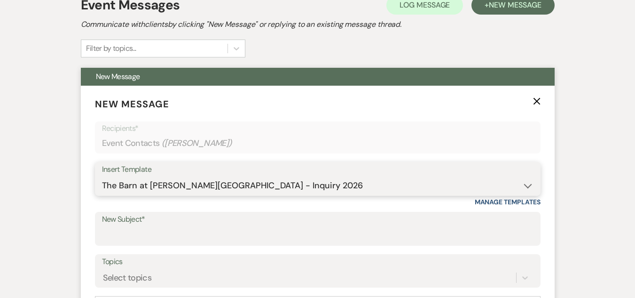
click at [102, 176] on select "-- Weven Planning Portal Introduction (Booked Events) Welcome Email Offboarding…" at bounding box center [318, 185] width 432 height 18
type input "The Barn at [PERSON_NAME][GEOGRAPHIC_DATA] - Inquiry"
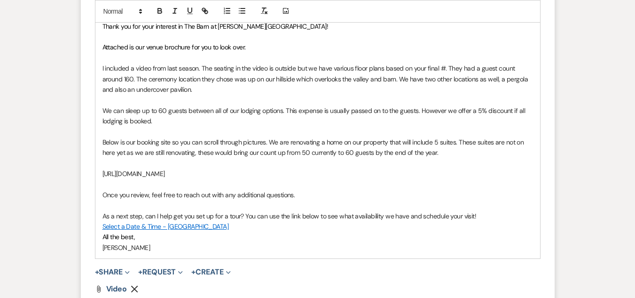
scroll to position [658, 0]
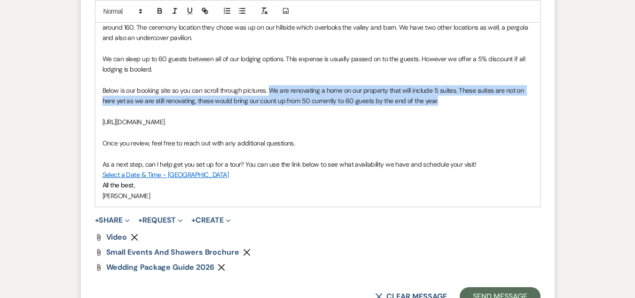
drag, startPoint x: 451, startPoint y: 102, endPoint x: 271, endPoint y: 91, distance: 180.4
click at [271, 91] on p "Below is our booking site so you can scroll through pictures. We are renovating…" at bounding box center [317, 95] width 431 height 21
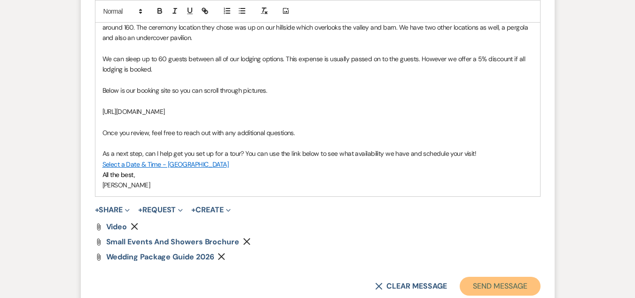
click at [482, 273] on button "Send Message" at bounding box center [500, 285] width 80 height 19
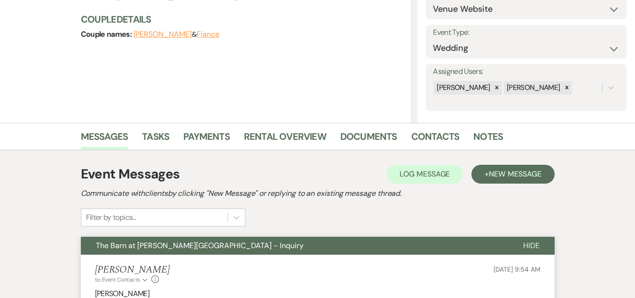
scroll to position [0, 0]
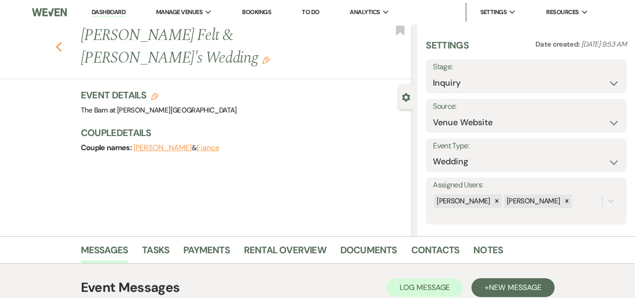
click at [62, 41] on icon "Previous" at bounding box center [58, 46] width 7 height 11
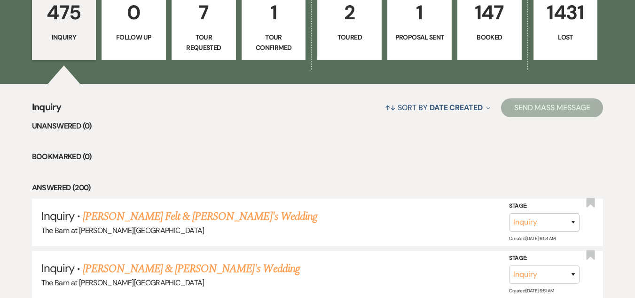
scroll to position [235, 0]
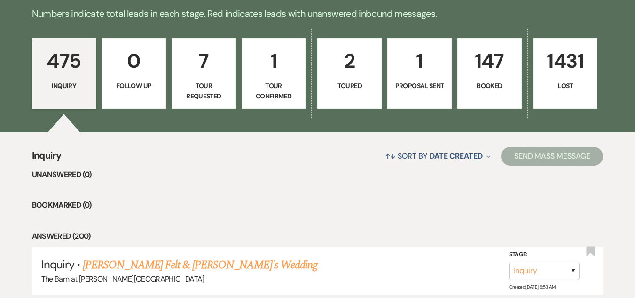
click at [496, 74] on p "147" at bounding box center [490, 61] width 52 height 32
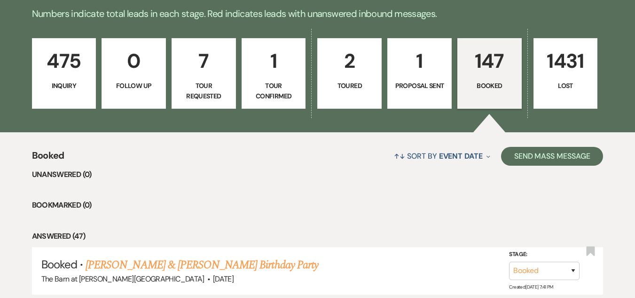
click at [485, 64] on p "147" at bounding box center [490, 61] width 52 height 32
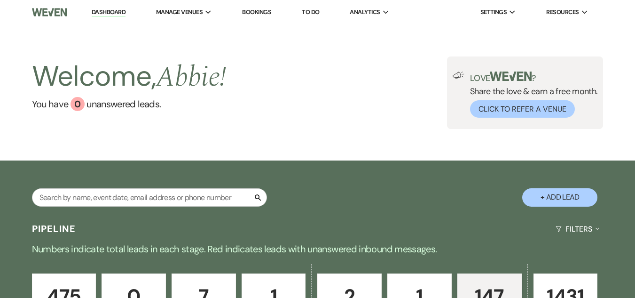
click at [118, 11] on link "Dashboard" at bounding box center [109, 12] width 34 height 9
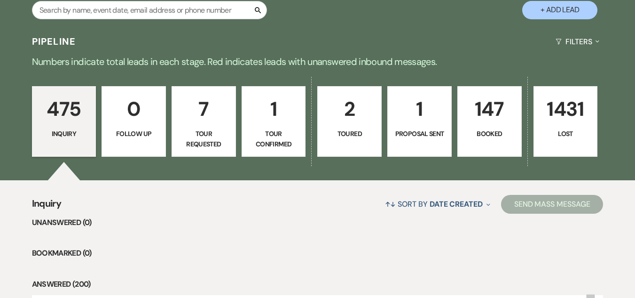
scroll to position [282, 0]
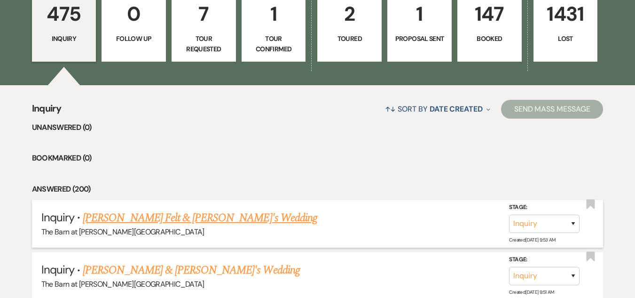
click at [158, 213] on link "[PERSON_NAME] Felt & [PERSON_NAME]'s Wedding" at bounding box center [200, 217] width 235 height 17
select select "5"
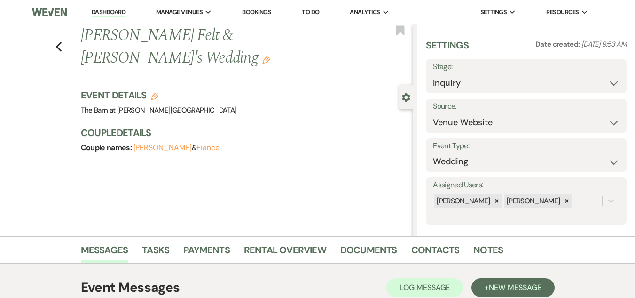
click at [160, 144] on button "[PERSON_NAME]" at bounding box center [163, 148] width 58 height 8
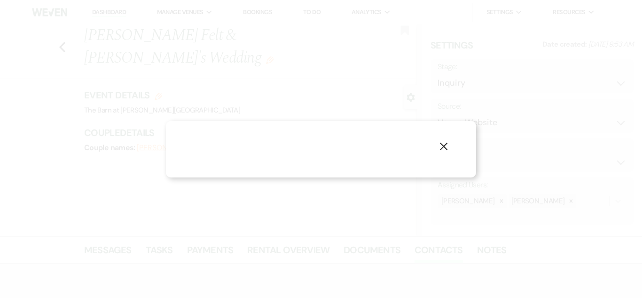
select select "1"
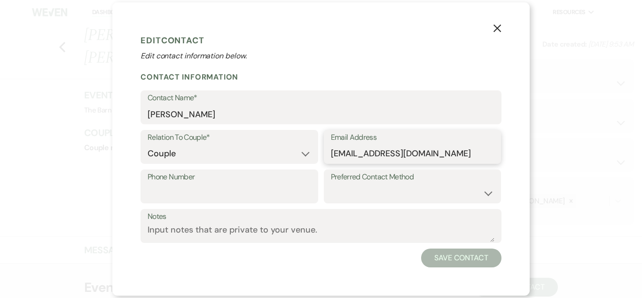
click at [370, 151] on input "[EMAIL_ADDRESS][DOMAIN_NAME]" at bounding box center [413, 153] width 164 height 18
type input "[EMAIL_ADDRESS][DOMAIN_NAME]"
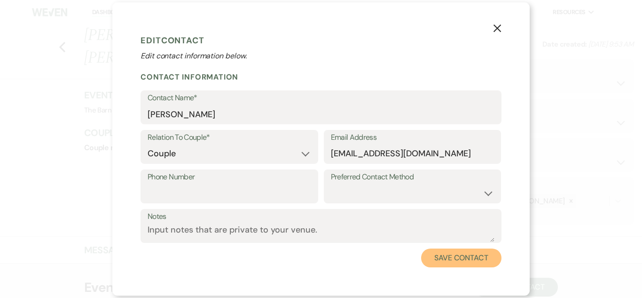
click at [454, 259] on button "Save Contact" at bounding box center [461, 257] width 80 height 19
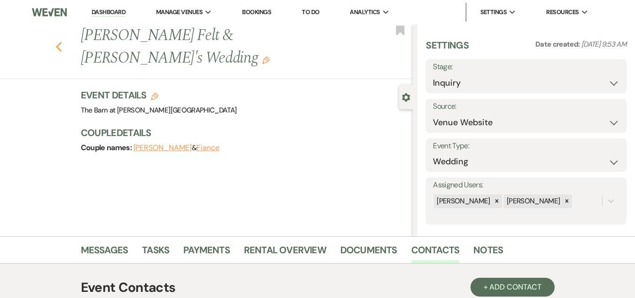
click at [62, 42] on use "button" at bounding box center [58, 47] width 6 height 10
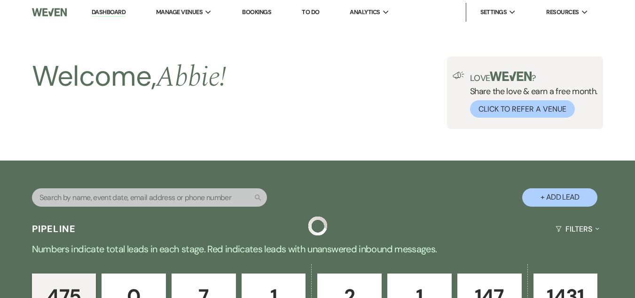
scroll to position [282, 0]
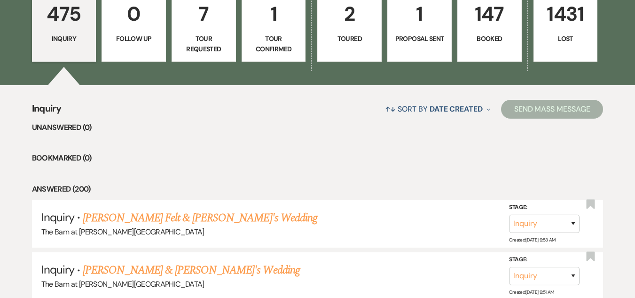
click at [490, 29] on p "147" at bounding box center [490, 14] width 52 height 32
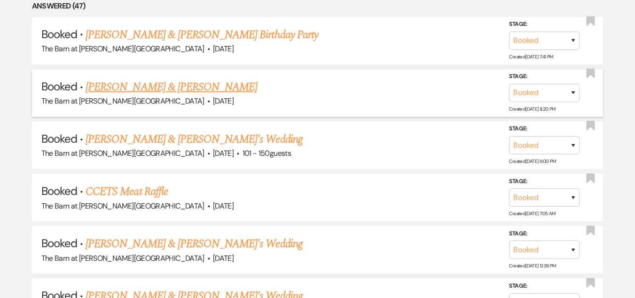
scroll to position [480, 0]
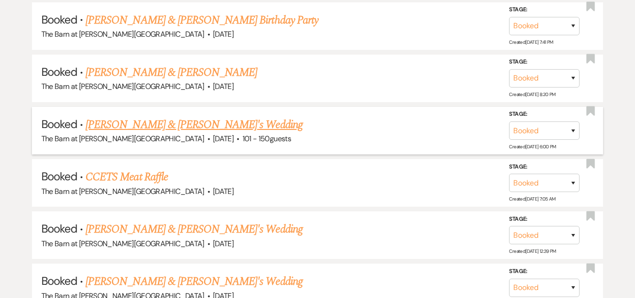
click at [194, 127] on link "[PERSON_NAME] & [PERSON_NAME]'s Wedding" at bounding box center [194, 124] width 217 height 17
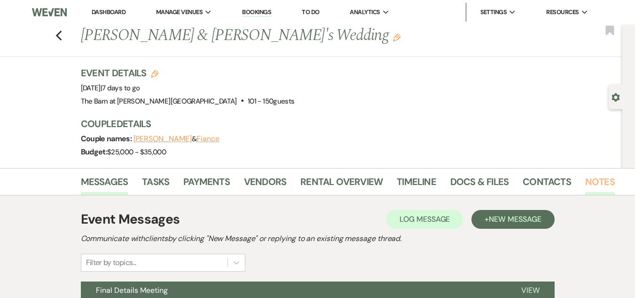
click at [594, 184] on link "Notes" at bounding box center [600, 184] width 30 height 21
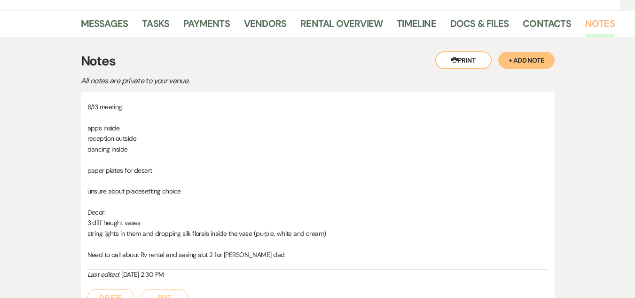
scroll to position [180, 0]
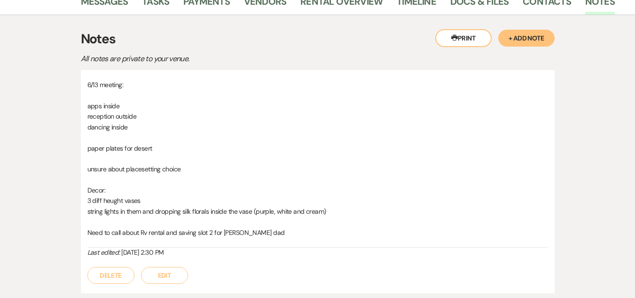
click at [521, 35] on button "+ Add Note" at bounding box center [526, 38] width 56 height 17
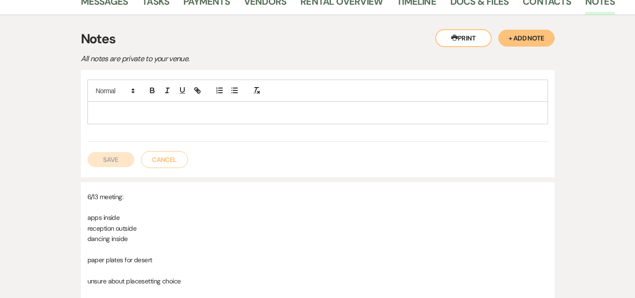
click at [251, 99] on div at bounding box center [317, 90] width 461 height 22
click at [251, 106] on div at bounding box center [318, 113] width 460 height 22
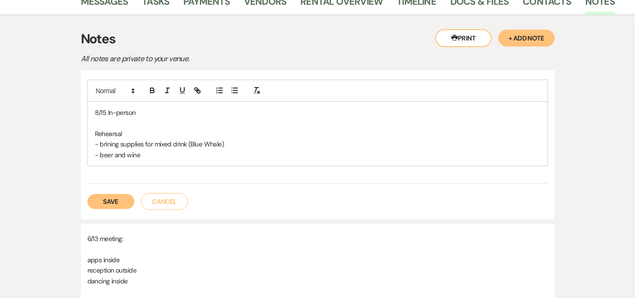
click at [99, 153] on p "- beer and wine" at bounding box center [318, 155] width 446 height 10
click at [101, 142] on p "- brining supplies for mixed drink (Blue Whale)" at bounding box center [318, 144] width 446 height 10
click at [213, 157] on p "- couple bringing beer and wine" at bounding box center [318, 155] width 446 height 10
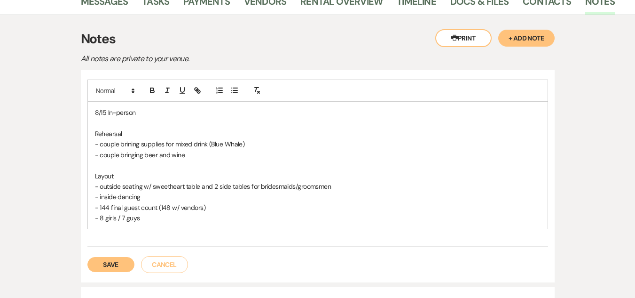
click at [119, 187] on p "- outside seating w/ sweetheart table and 2 side tables for bridesmaids/groomsm…" at bounding box center [318, 186] width 446 height 10
click at [115, 195] on p "- inside dancing" at bounding box center [318, 196] width 446 height 10
click at [164, 198] on p "- outside dancing" at bounding box center [318, 196] width 446 height 10
click at [107, 206] on p "- 144 final guest count (148 w/ vendors)" at bounding box center [318, 207] width 446 height 10
click at [166, 224] on div "8/15 In-person Rehearsal - couple brining supplies for mixed drink (Blue Whale)…" at bounding box center [318, 165] width 460 height 127
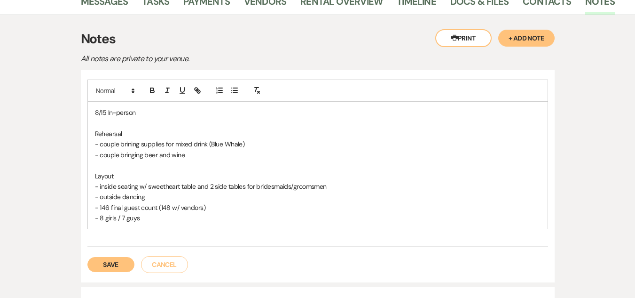
click at [208, 205] on p "- 146 final guest count (148 w/ vendors)" at bounding box center [318, 207] width 446 height 10
click at [205, 221] on p "- 8 girls / 7 guys" at bounding box center [318, 218] width 446 height 10
click at [349, 188] on p "- inside seating w/ sweetheart table and 2 side tables for bridesmaids/groomsmen" at bounding box center [318, 186] width 446 height 10
click at [349, 196] on p "- outside dancing" at bounding box center [318, 196] width 446 height 10
click at [199, 222] on p "- 8 girls / 7 guys" at bounding box center [318, 218] width 446 height 10
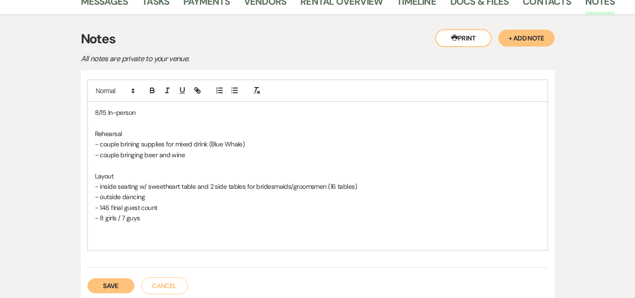
drag, startPoint x: 100, startPoint y: 208, endPoint x: 185, endPoint y: 205, distance: 85.1
click at [185, 205] on p "- 146 final guest count" at bounding box center [318, 207] width 446 height 10
copy p "146 final guest count"
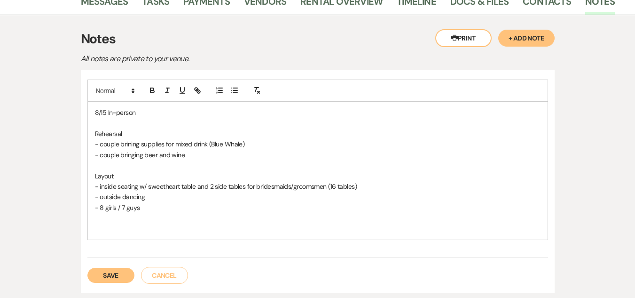
click at [184, 123] on p at bounding box center [318, 123] width 446 height 10
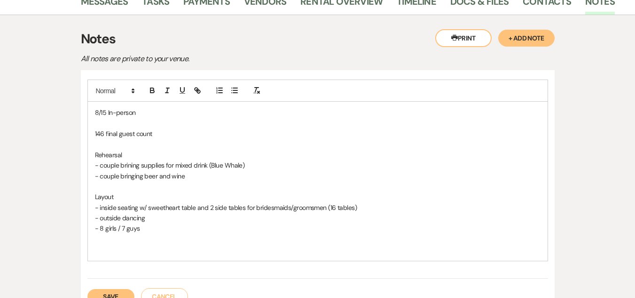
click at [187, 131] on p "146 final guest count" at bounding box center [318, 133] width 446 height 10
click at [175, 257] on div "8/15 In-person 146 final guest count (non-alcohol 8) Rehearsal - couple brining…" at bounding box center [318, 181] width 460 height 158
click at [191, 176] on p "- couple bringing beer and wine" at bounding box center [318, 176] width 446 height 10
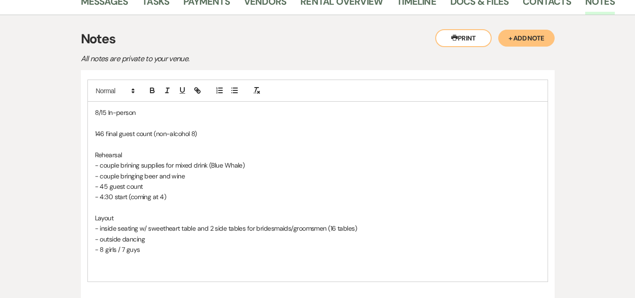
click at [175, 273] on div "8/15 In-person 146 final guest count (non-alcohol 8) Rehearsal - couple brining…" at bounding box center [318, 192] width 460 height 180
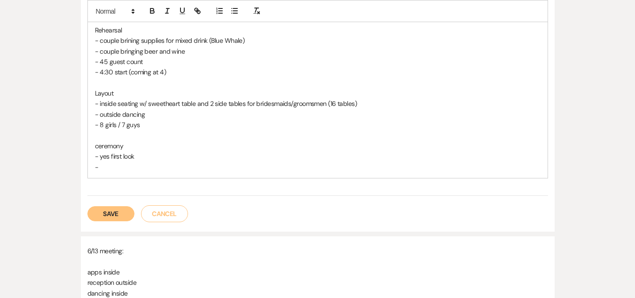
scroll to position [309, 0]
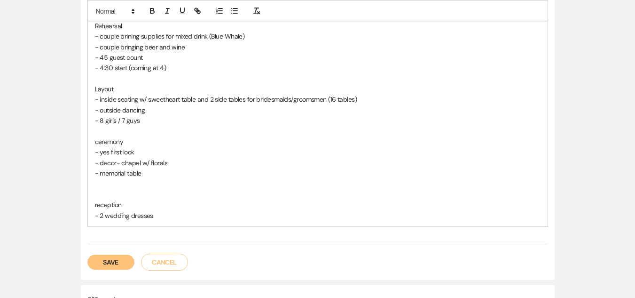
click at [204, 210] on p "- 2 wedding dresses" at bounding box center [318, 215] width 446 height 10
